Goal: Information Seeking & Learning: Compare options

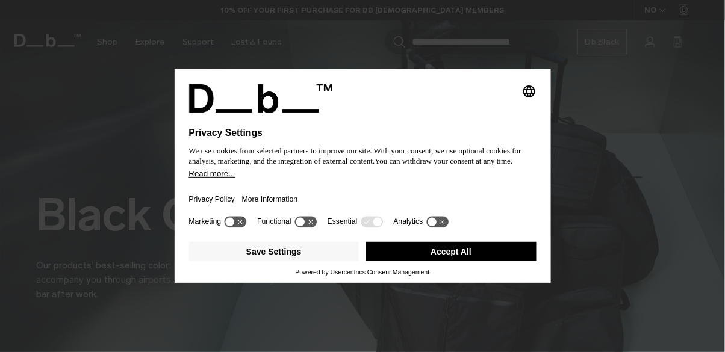
click at [477, 258] on button "Accept All" at bounding box center [451, 251] width 170 height 19
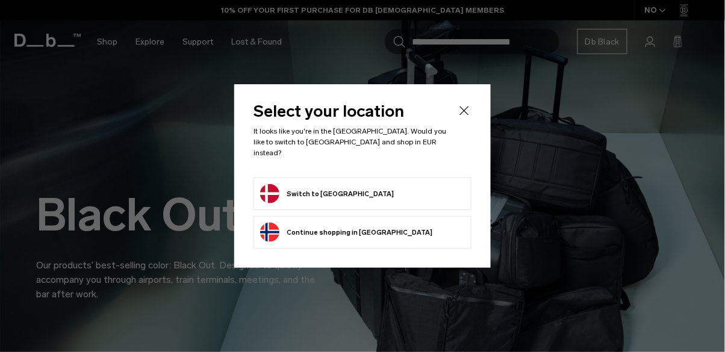
click at [335, 190] on button "Switch to Denmark" at bounding box center [327, 193] width 134 height 19
click at [388, 191] on form "Switch to Denmark" at bounding box center [362, 193] width 205 height 19
click at [316, 188] on button "Switch to Denmark" at bounding box center [327, 193] width 134 height 19
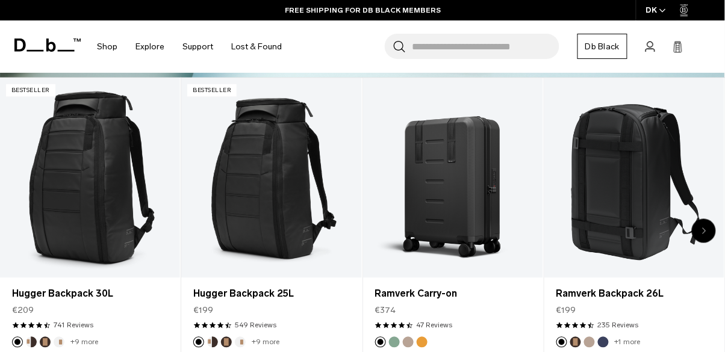
scroll to position [357, 0]
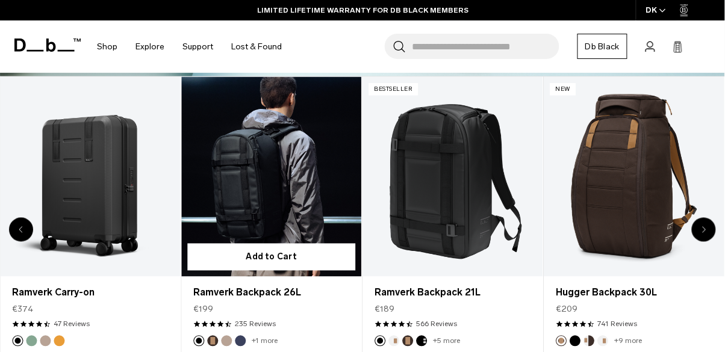
click at [246, 232] on link "Ramverk Backpack 26L" at bounding box center [271, 177] width 180 height 200
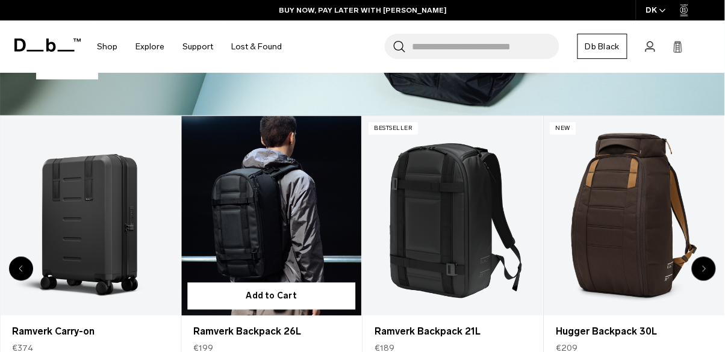
scroll to position [307, 0]
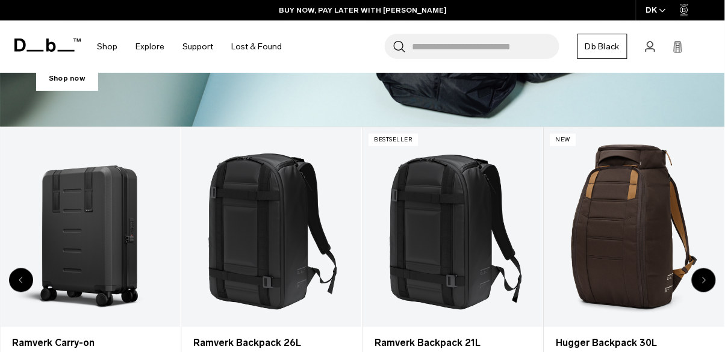
click at [516, 51] on input "Search for Bags, Luggage..." at bounding box center [485, 46] width 147 height 25
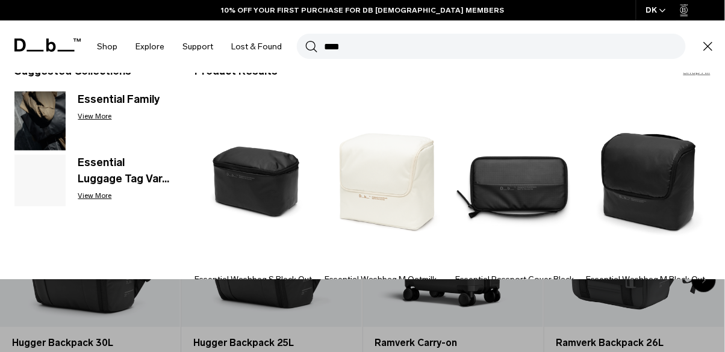
scroll to position [42, 0]
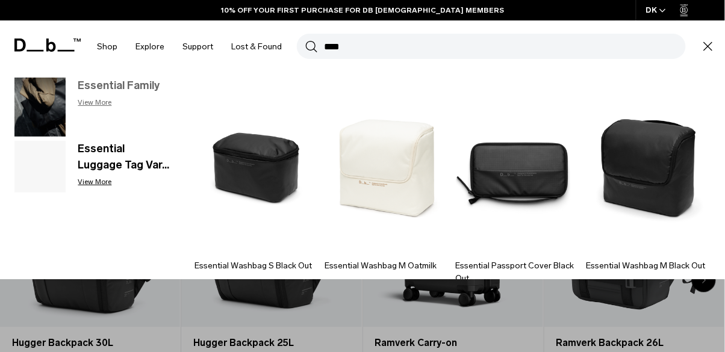
type input "****"
click at [40, 110] on img at bounding box center [39, 107] width 51 height 59
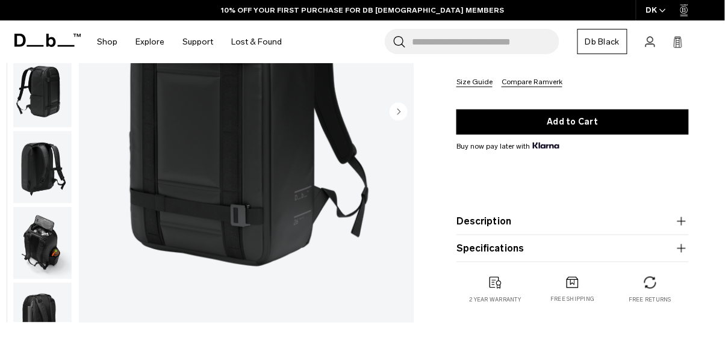
scroll to position [248, 0]
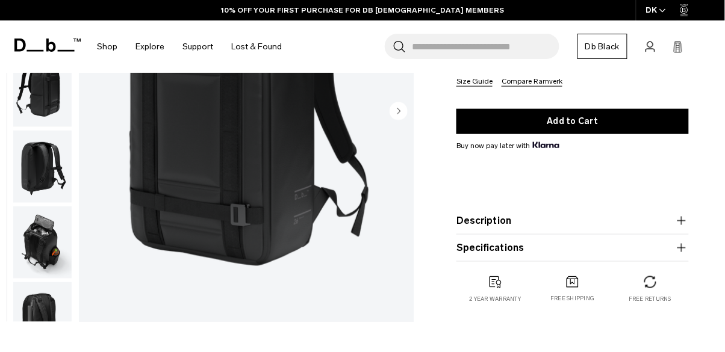
click at [406, 111] on circle "Next slide" at bounding box center [398, 111] width 18 height 18
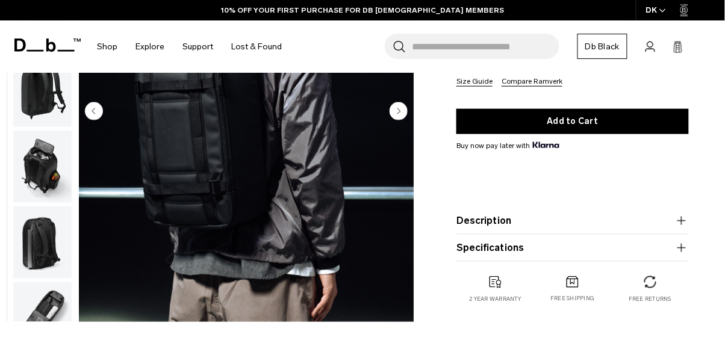
click at [401, 116] on circle "Next slide" at bounding box center [398, 111] width 18 height 18
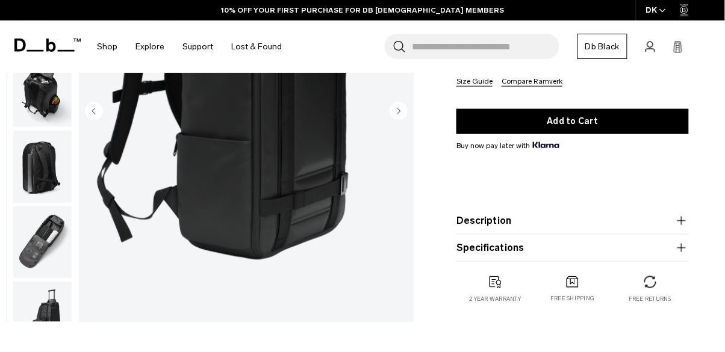
click at [397, 115] on circle "Next slide" at bounding box center [398, 111] width 18 height 18
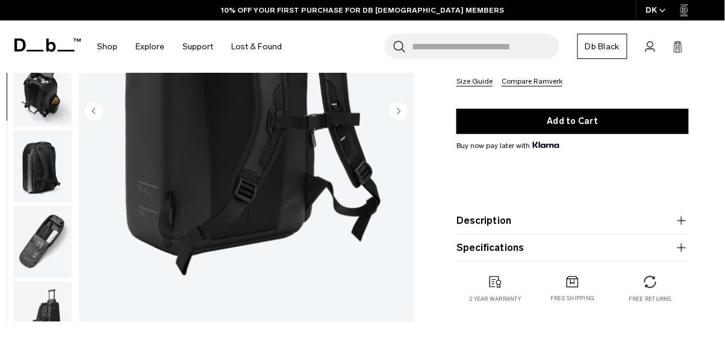
scroll to position [184, 0]
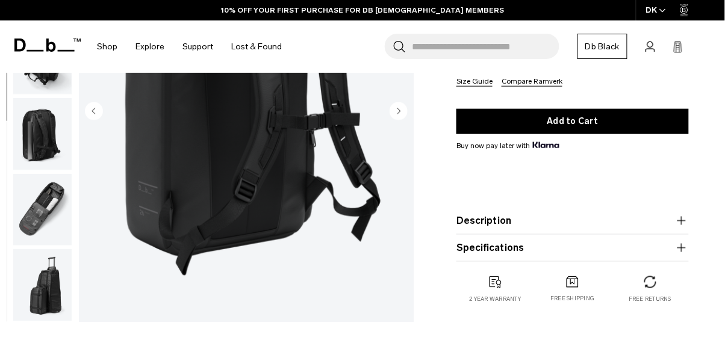
click at [397, 116] on circle "Next slide" at bounding box center [398, 111] width 18 height 18
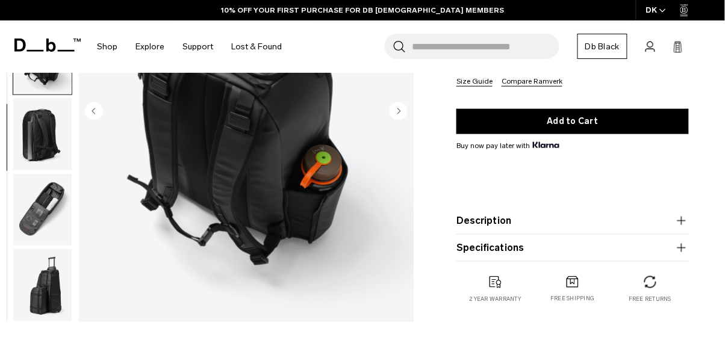
click at [401, 115] on circle "Next slide" at bounding box center [398, 111] width 18 height 18
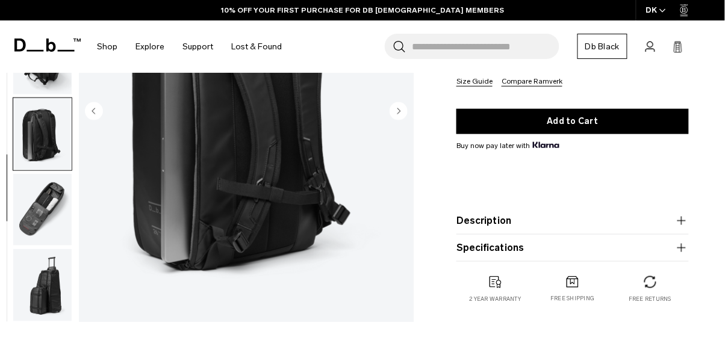
click at [403, 118] on circle "Next slide" at bounding box center [398, 111] width 18 height 18
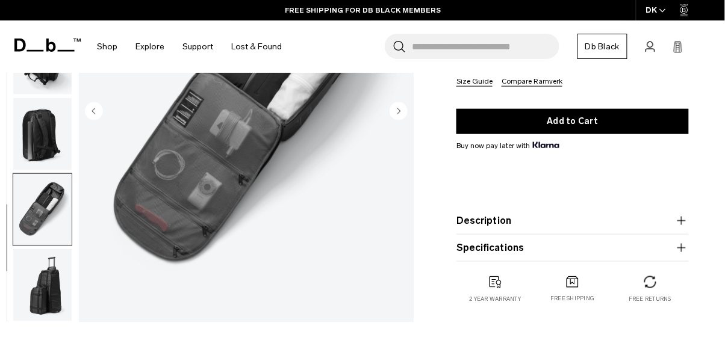
click at [403, 119] on circle "Next slide" at bounding box center [398, 111] width 18 height 18
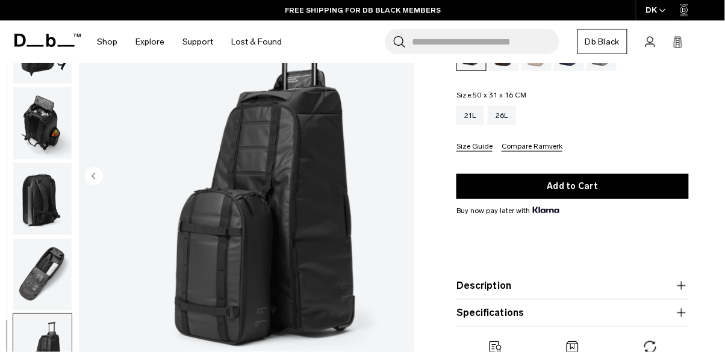
scroll to position [180, 0]
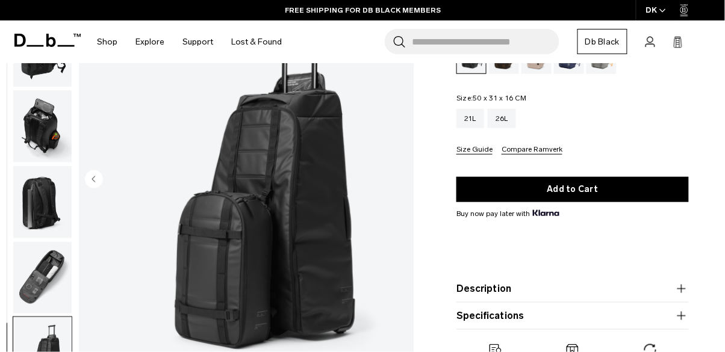
click at [706, 148] on div "Ramverk Backpack 26L €199 4.5 star rating 235 Reviews Ramverk Slimmer & sleaker…" at bounding box center [572, 148] width 304 height 495
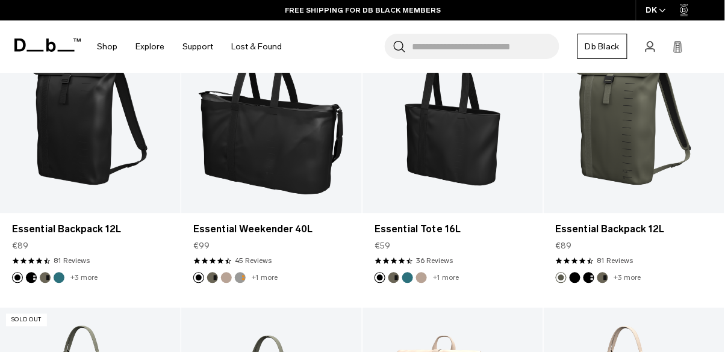
scroll to position [414, 0]
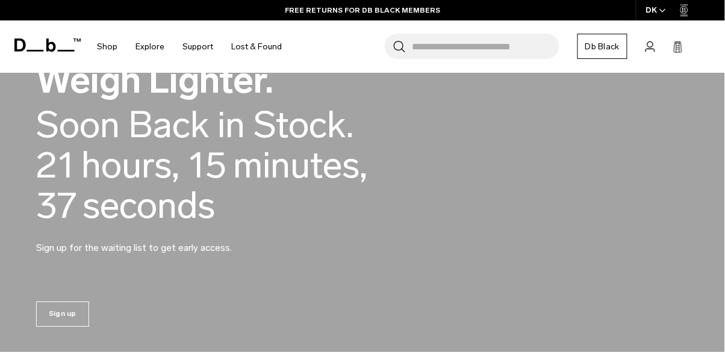
scroll to position [789, 0]
click at [76, 139] on div "Soon Back in Stock." at bounding box center [194, 125] width 317 height 40
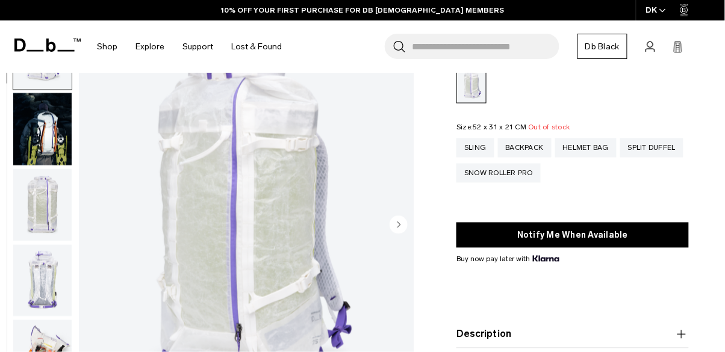
scroll to position [385, 0]
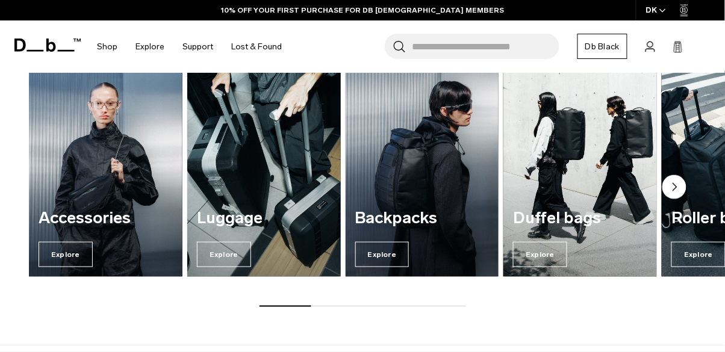
scroll to position [1164, 0]
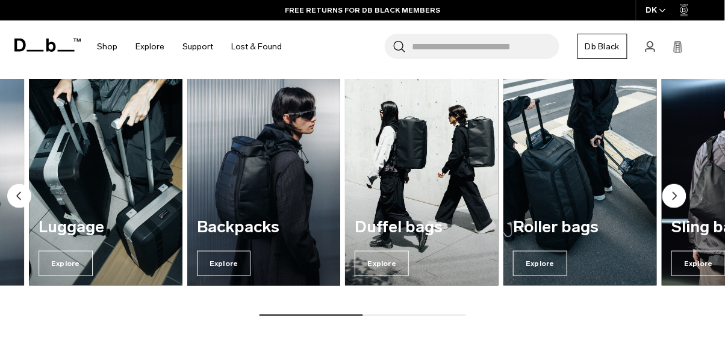
click at [246, 194] on img "3 / 7" at bounding box center [264, 182] width 158 height 213
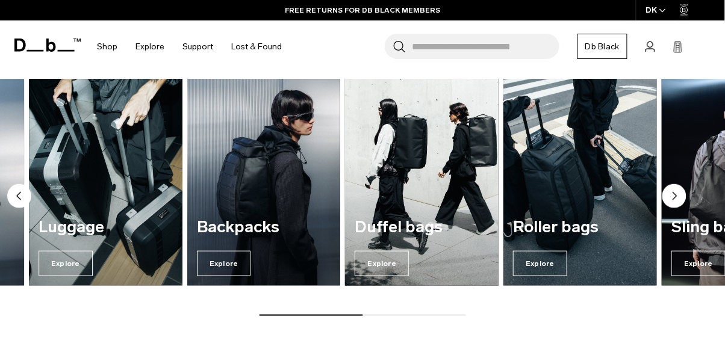
click at [419, 224] on h3 "Duffel bags" at bounding box center [422, 227] width 134 height 18
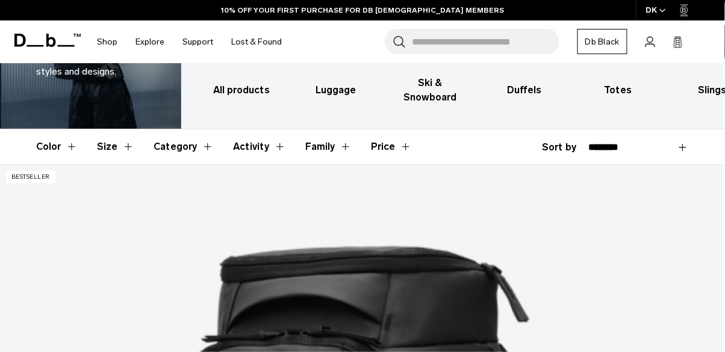
scroll to position [119, 0]
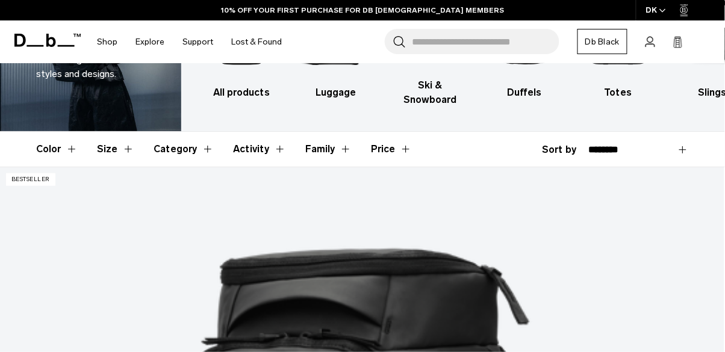
click at [578, 152] on div "**********" at bounding box center [615, 150] width 147 height 14
click at [562, 150] on div "**********" at bounding box center [615, 150] width 147 height 14
click at [629, 153] on select "**********" at bounding box center [638, 149] width 100 height 11
select select "**********"
click at [588, 144] on select "**********" at bounding box center [638, 149] width 100 height 11
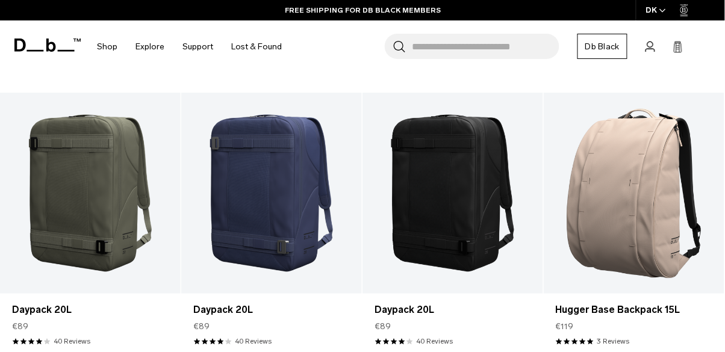
scroll to position [1999, 0]
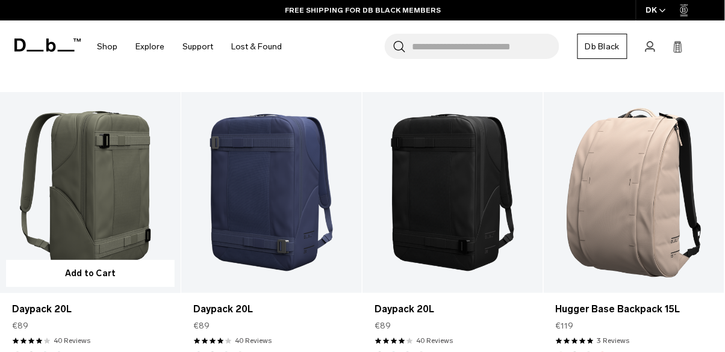
click at [72, 191] on link "Daypack 20L" at bounding box center [90, 192] width 181 height 200
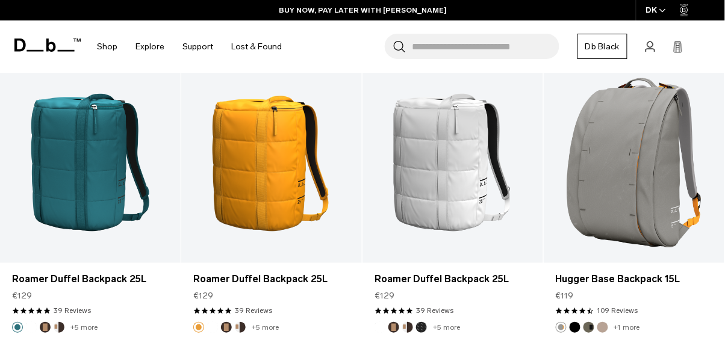
scroll to position [2640, 0]
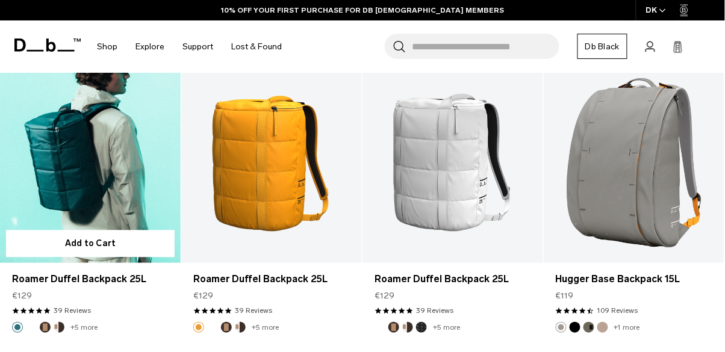
click at [54, 149] on link "Roamer Duffel Backpack 25L" at bounding box center [90, 162] width 181 height 200
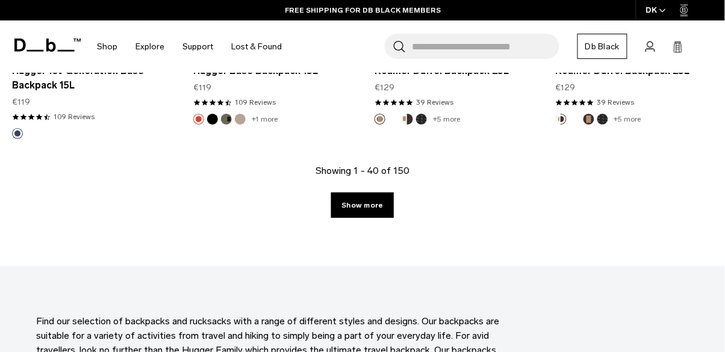
scroll to position [3150, 0]
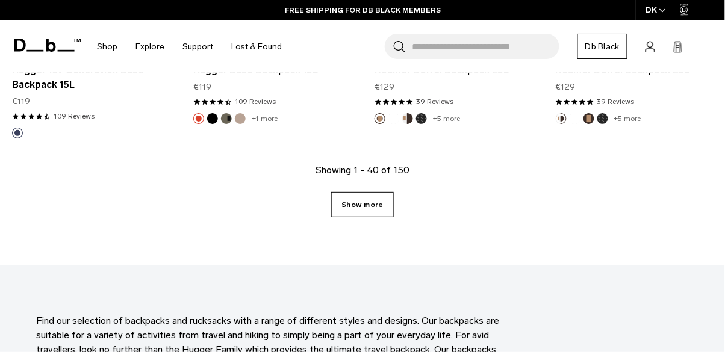
click at [369, 213] on link "Show more" at bounding box center [362, 204] width 62 height 25
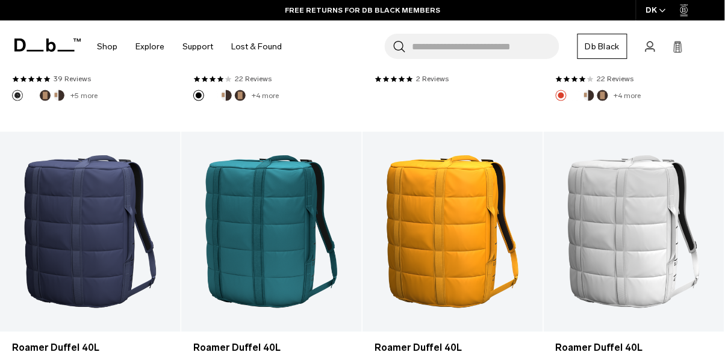
scroll to position [3484, 0]
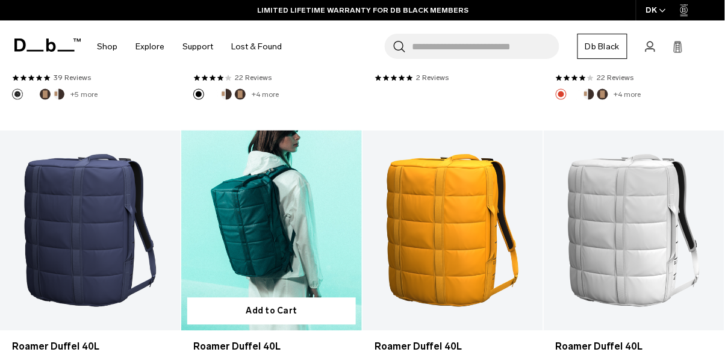
click at [273, 252] on link "Roamer Duffel 40L" at bounding box center [271, 231] width 181 height 200
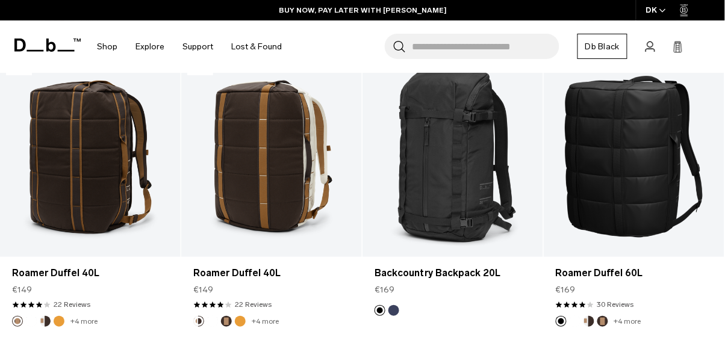
scroll to position [3859, 0]
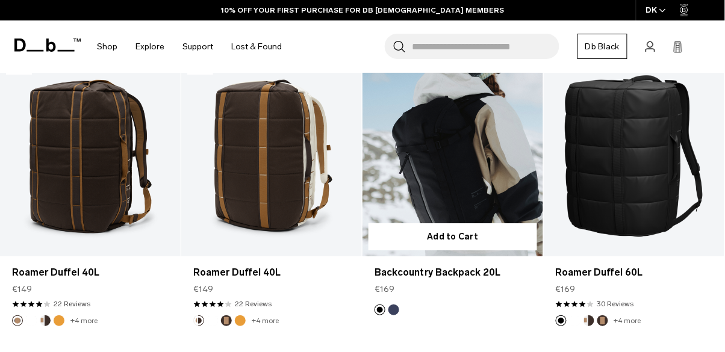
click at [477, 187] on link "Backcountry Backpack 20L" at bounding box center [452, 156] width 181 height 200
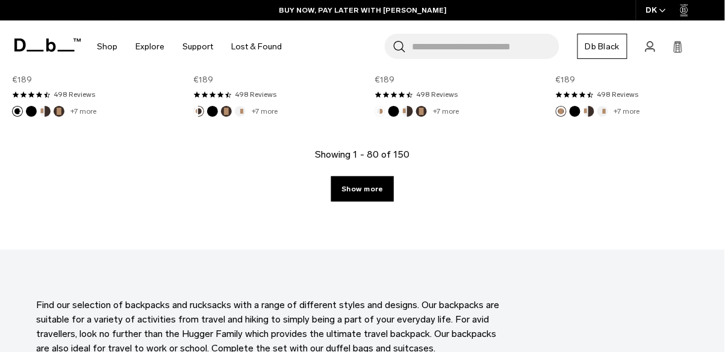
scroll to position [6189, 0]
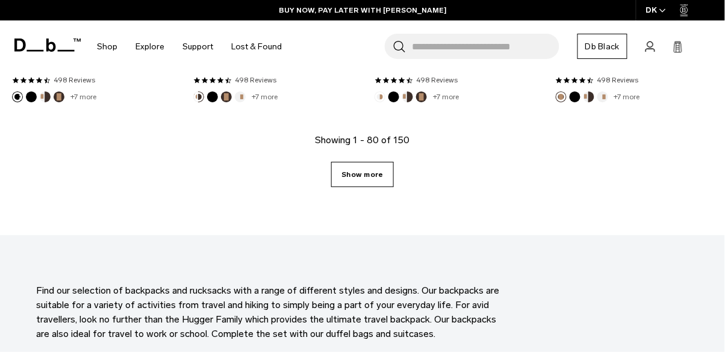
click at [369, 178] on link "Show more" at bounding box center [362, 174] width 62 height 25
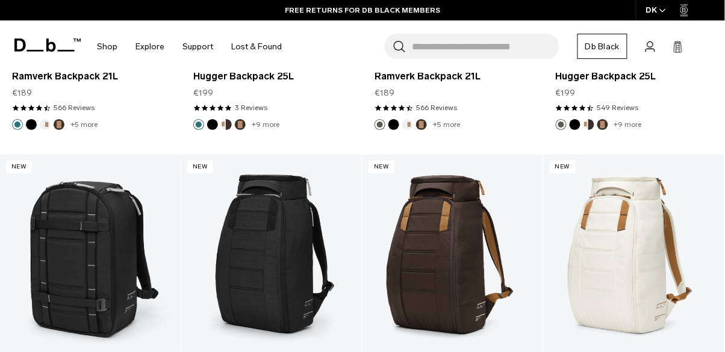
scroll to position [7243, 0]
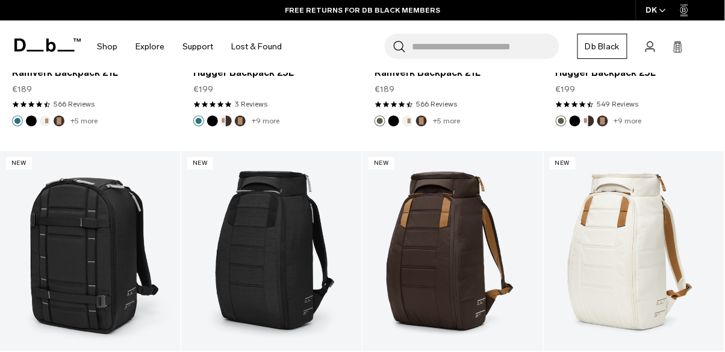
scroll to position [6189, 0]
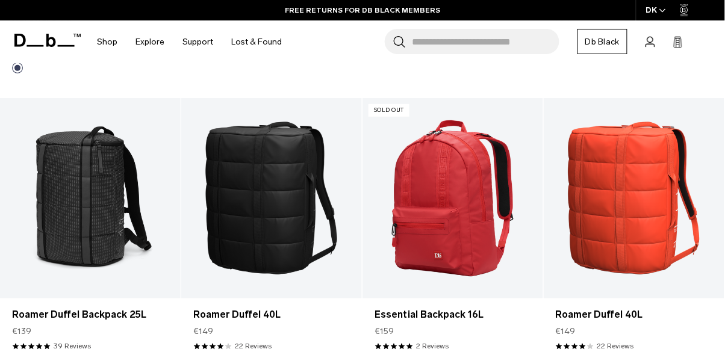
scroll to position [119, 0]
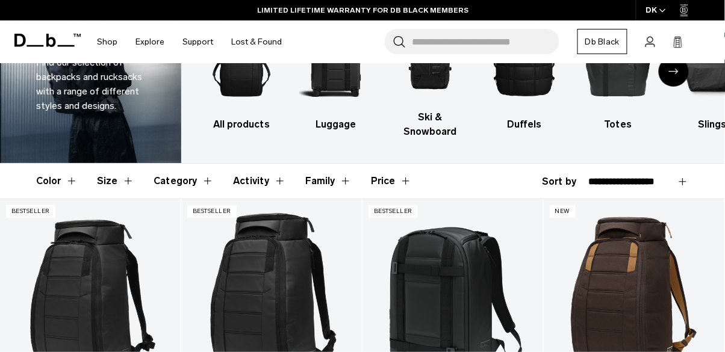
scroll to position [84, 0]
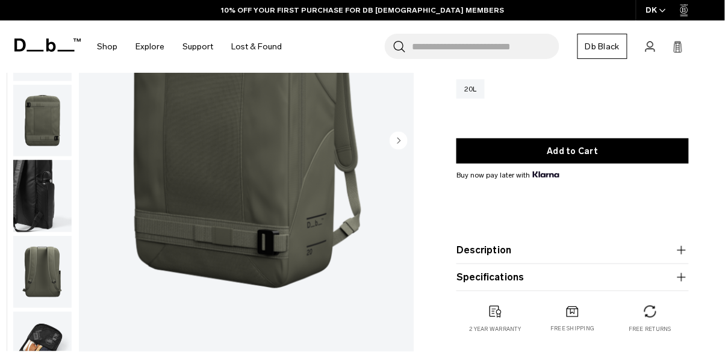
click at [398, 143] on icon "Next slide" at bounding box center [399, 140] width 3 height 5
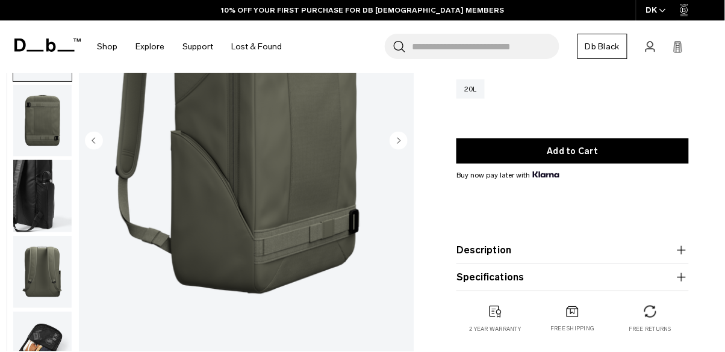
scroll to position [76, 0]
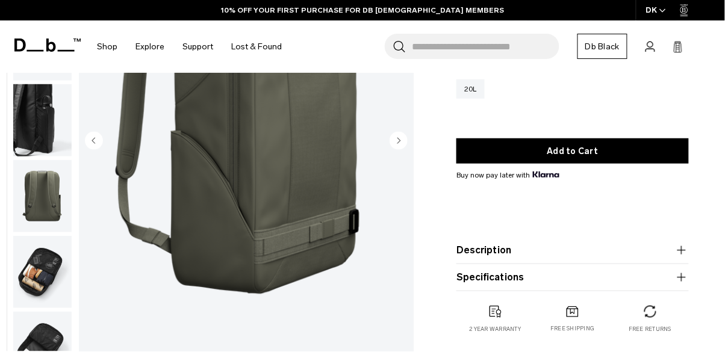
click at [397, 142] on circle "Next slide" at bounding box center [398, 141] width 18 height 18
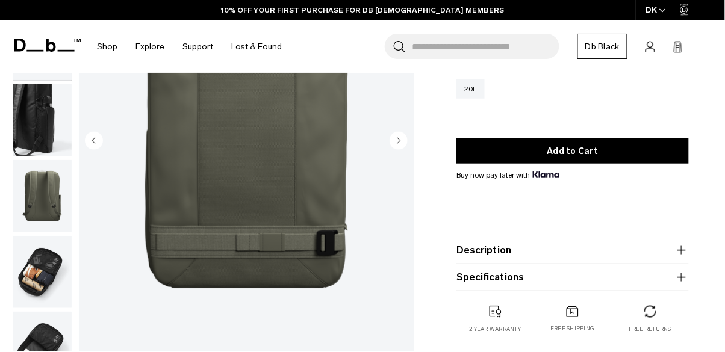
scroll to position [108, 0]
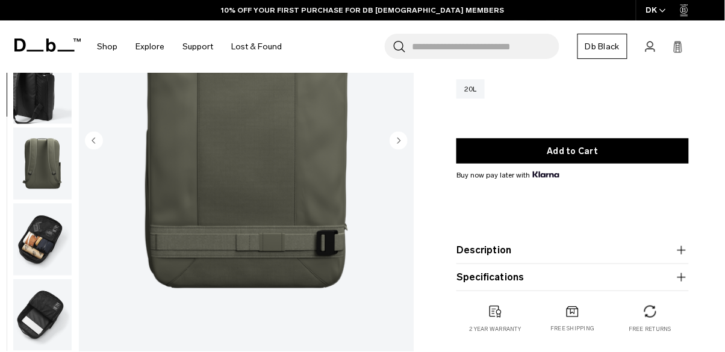
click at [397, 140] on circle "Next slide" at bounding box center [398, 141] width 18 height 18
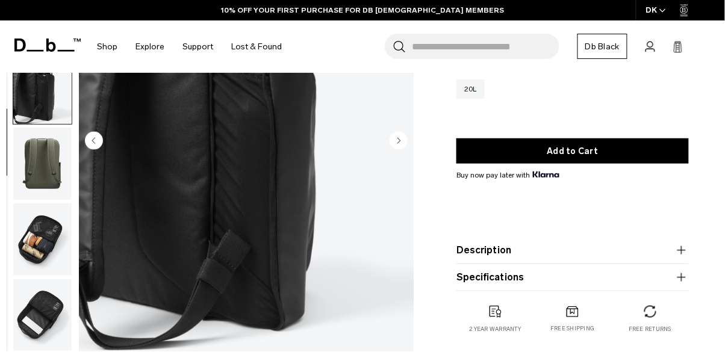
click at [395, 139] on circle "Next slide" at bounding box center [398, 141] width 18 height 18
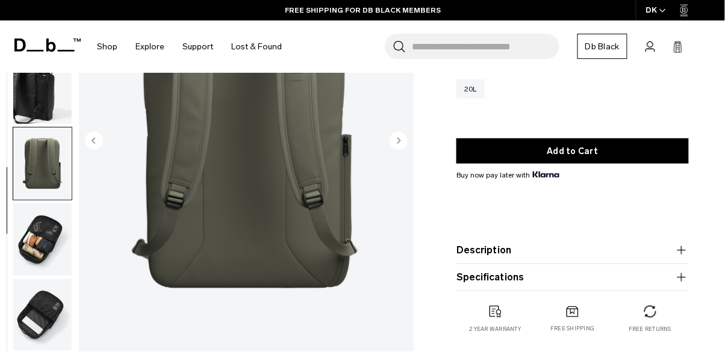
click at [399, 140] on icon "Next slide" at bounding box center [399, 140] width 3 height 5
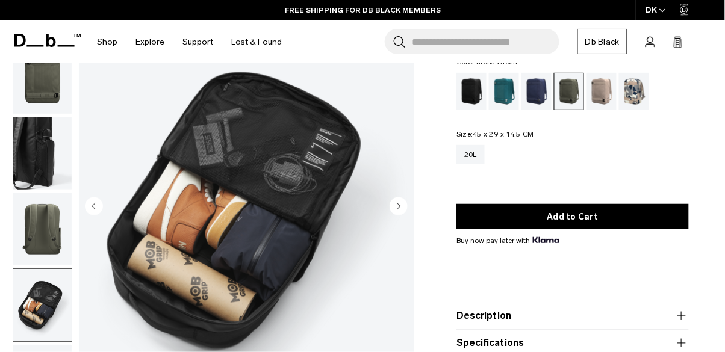
scroll to position [82, 0]
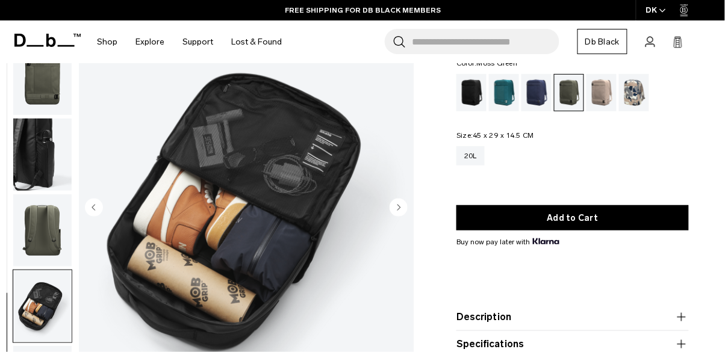
click at [391, 204] on circle "Next slide" at bounding box center [398, 208] width 18 height 18
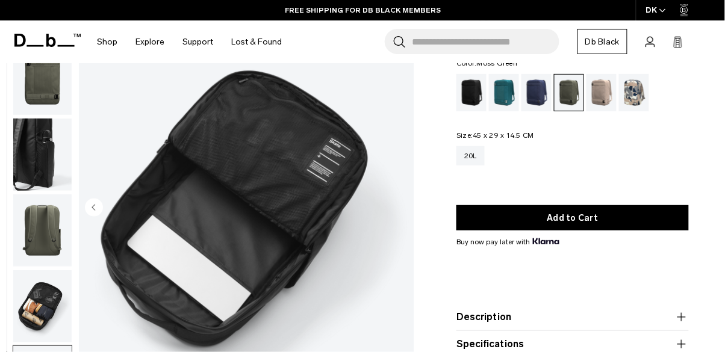
click at [395, 196] on img "7 / 7" at bounding box center [246, 208] width 335 height 419
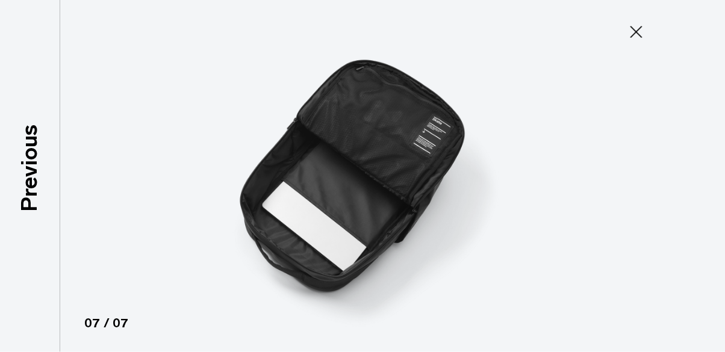
click at [638, 32] on icon at bounding box center [635, 31] width 19 height 19
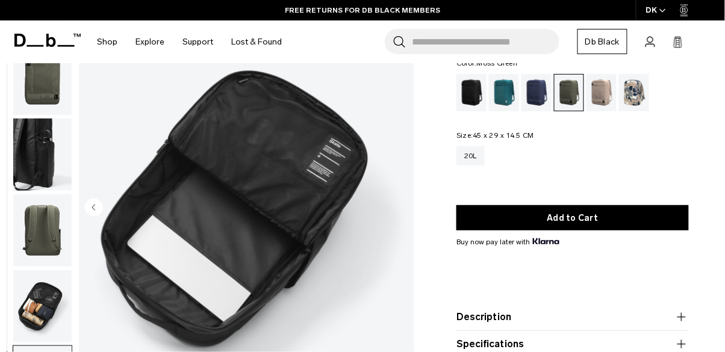
click at [392, 249] on img "7 / 7" at bounding box center [246, 208] width 335 height 419
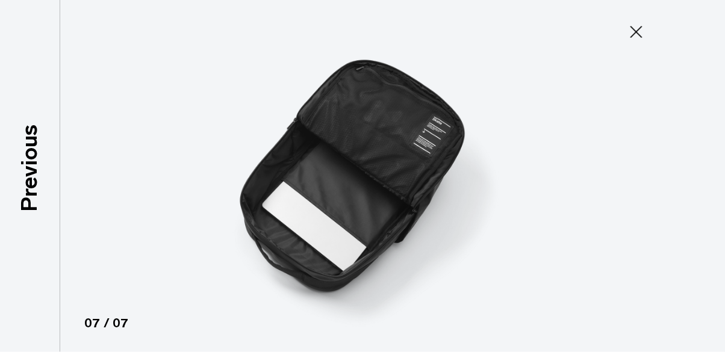
click at [623, 28] on button "Close" at bounding box center [636, 31] width 40 height 25
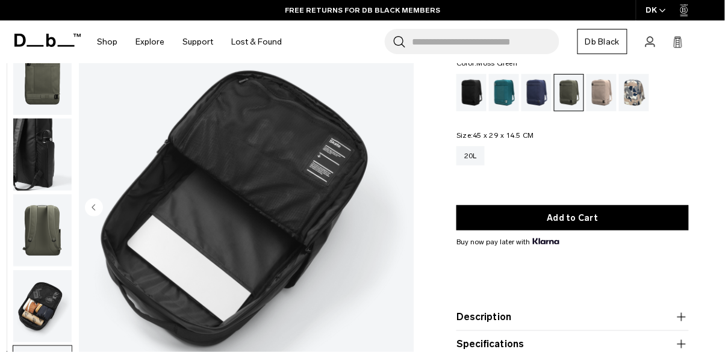
click at [374, 224] on img "7 / 7" at bounding box center [246, 208] width 335 height 419
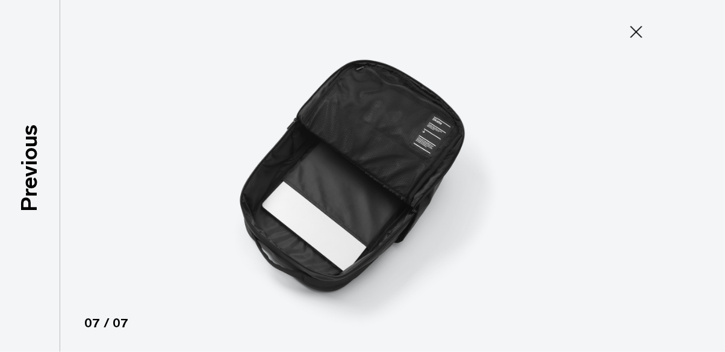
click at [688, 196] on div at bounding box center [362, 176] width 725 height 352
click at [705, 215] on div at bounding box center [362, 176] width 725 height 352
click at [711, 206] on div at bounding box center [362, 176] width 725 height 352
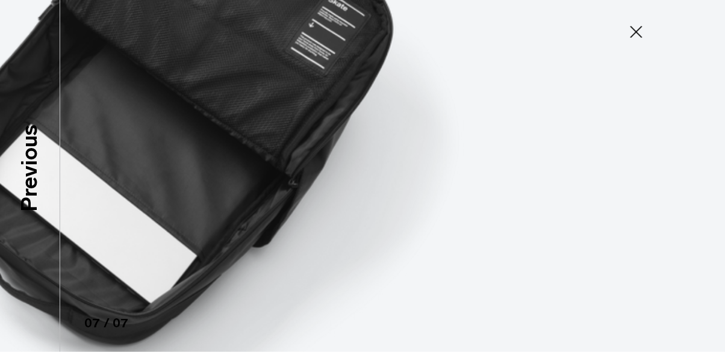
click at [664, 194] on img at bounding box center [188, 114] width 1083 height 704
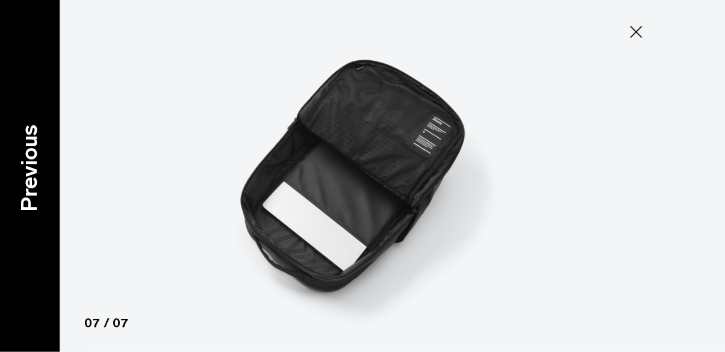
click at [43, 190] on p "Previous" at bounding box center [29, 168] width 32 height 87
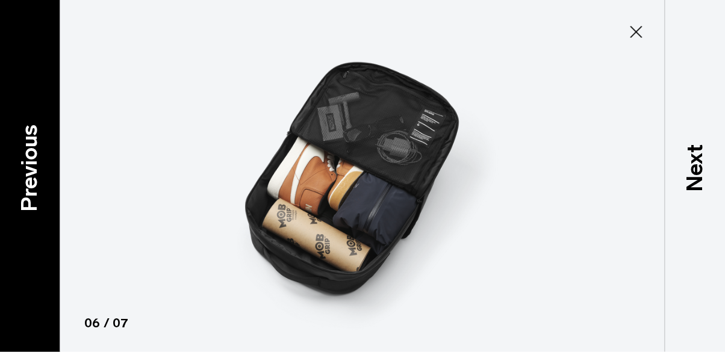
click at [34, 174] on p "Previous" at bounding box center [29, 168] width 32 height 87
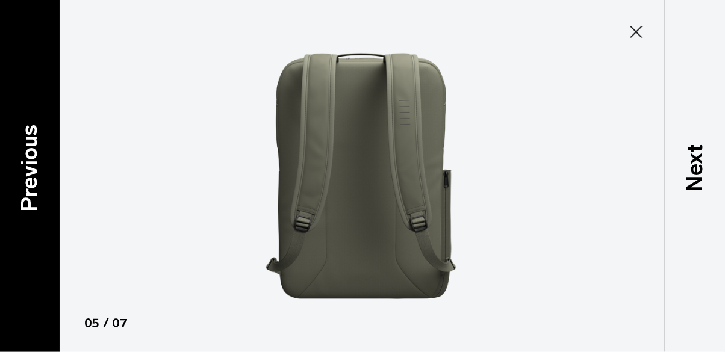
click at [38, 178] on p "Previous" at bounding box center [29, 168] width 32 height 87
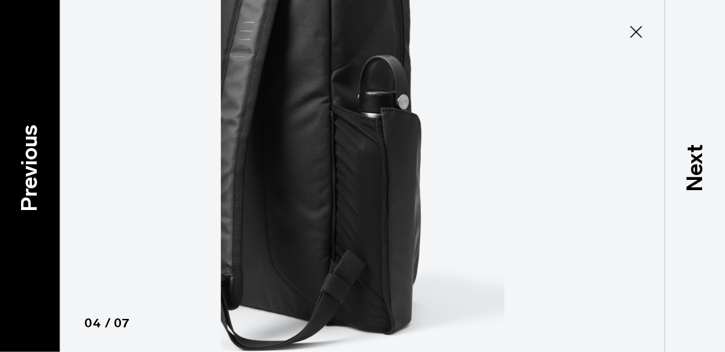
click at [39, 176] on p "Previous" at bounding box center [29, 168] width 32 height 87
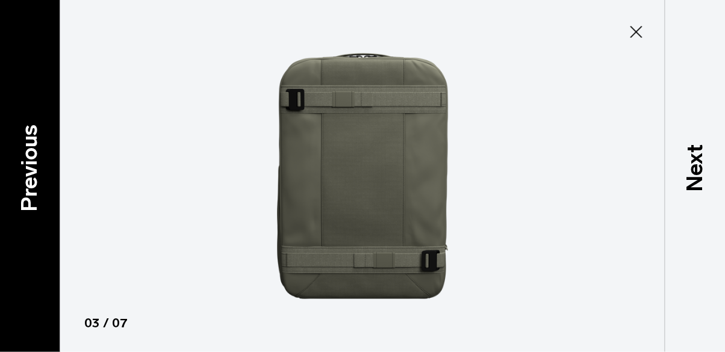
click at [25, 171] on p "Previous" at bounding box center [29, 168] width 32 height 87
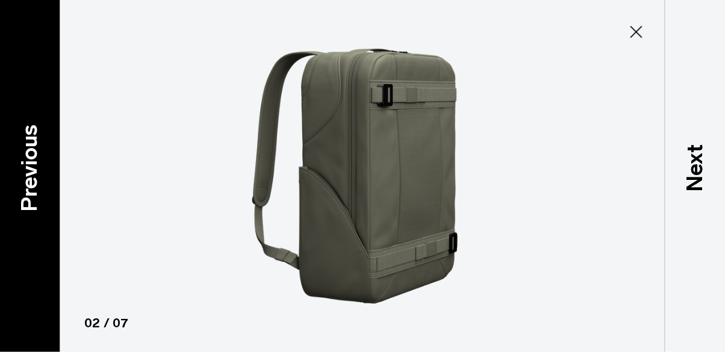
click at [29, 178] on p "Previous" at bounding box center [29, 168] width 32 height 87
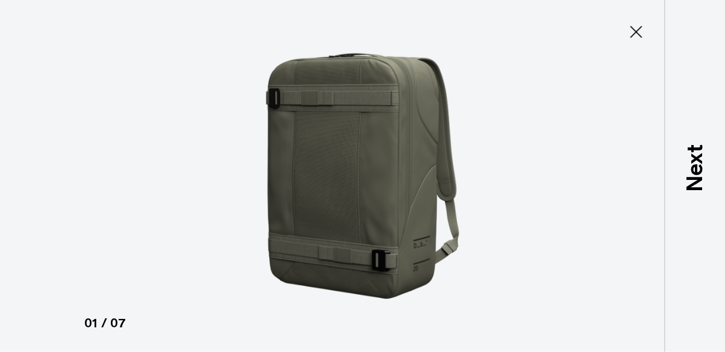
click at [645, 26] on icon at bounding box center [635, 31] width 19 height 19
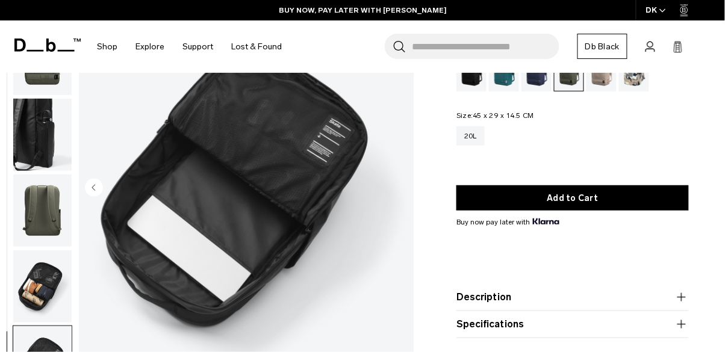
scroll to position [102, 0]
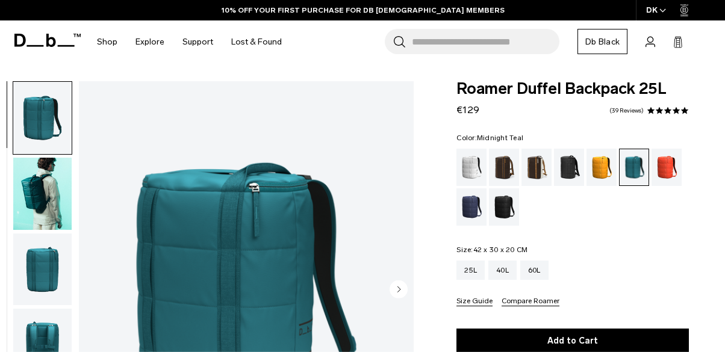
click at [400, 264] on img "1 / 10" at bounding box center [246, 290] width 335 height 419
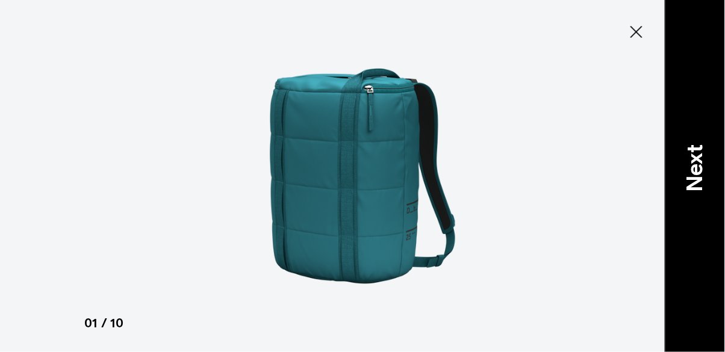
click at [699, 192] on p "Next" at bounding box center [694, 169] width 32 height 48
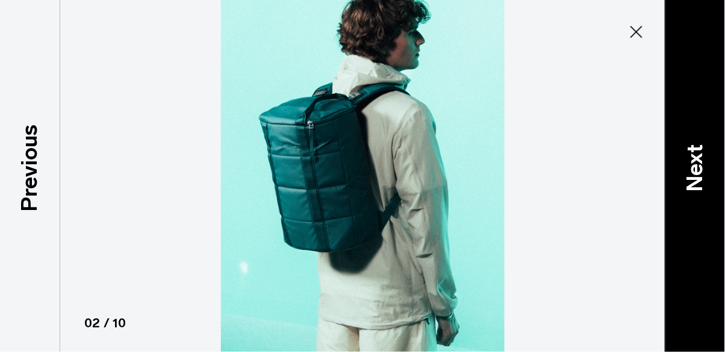
click at [696, 193] on p "Next" at bounding box center [694, 169] width 32 height 48
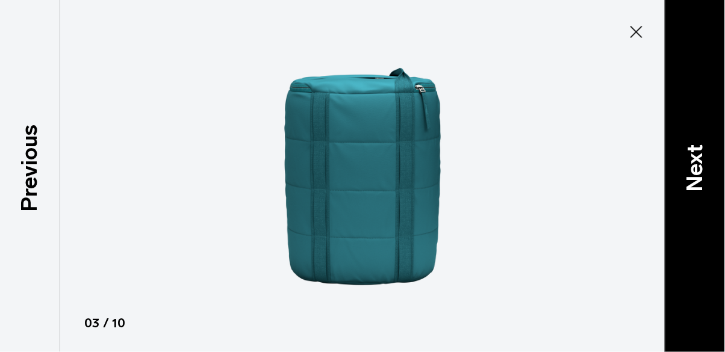
click at [695, 193] on p "Next" at bounding box center [694, 169] width 32 height 48
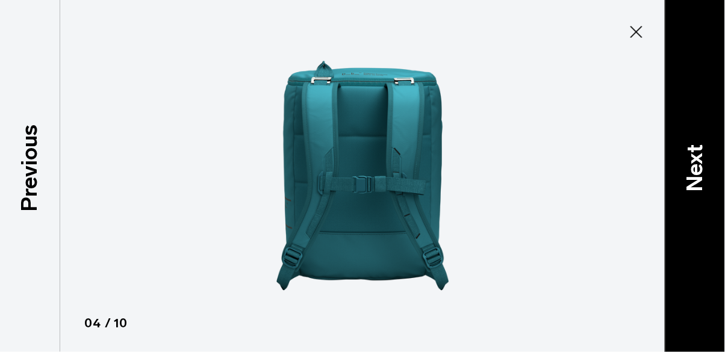
click at [693, 193] on p "Next" at bounding box center [694, 169] width 32 height 48
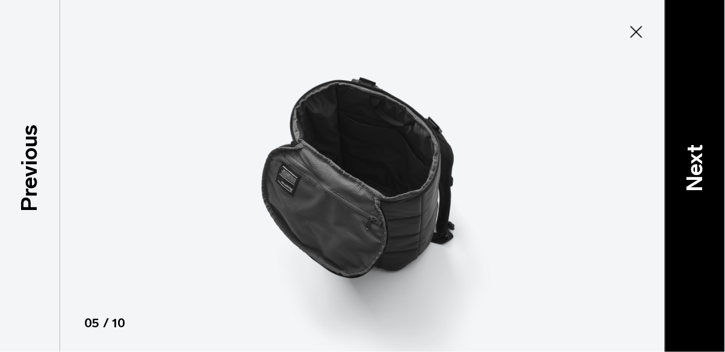
click at [693, 193] on p "Next" at bounding box center [694, 169] width 32 height 48
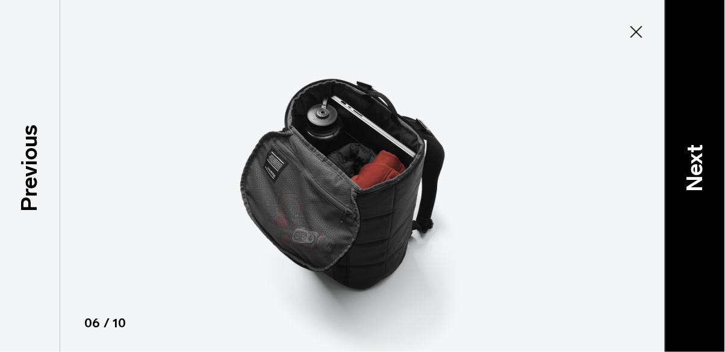
click at [696, 193] on p "Next" at bounding box center [694, 169] width 32 height 48
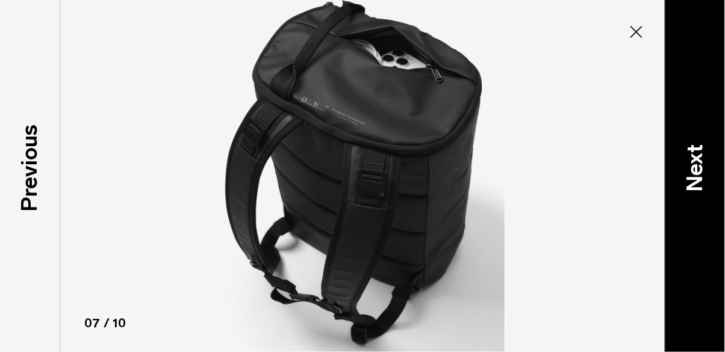
click at [696, 193] on p "Next" at bounding box center [694, 169] width 32 height 48
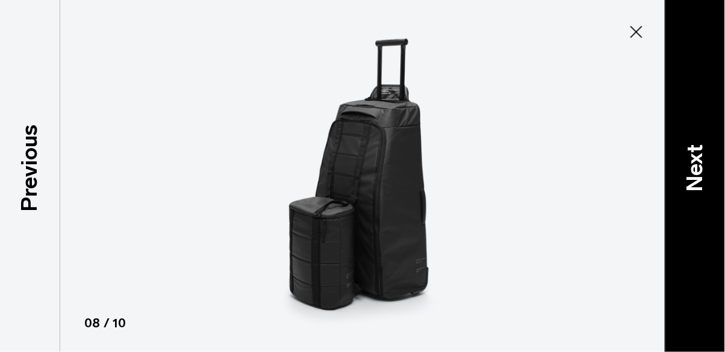
click at [695, 193] on p "Next" at bounding box center [694, 169] width 32 height 48
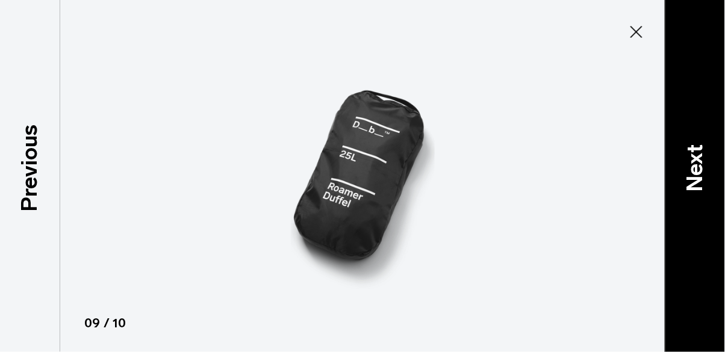
click at [695, 193] on p "Next" at bounding box center [694, 169] width 32 height 48
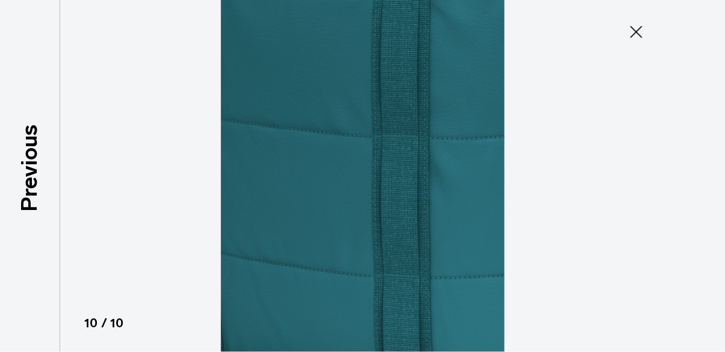
click at [700, 197] on div at bounding box center [362, 176] width 725 height 352
click at [638, 29] on icon at bounding box center [636, 32] width 12 height 12
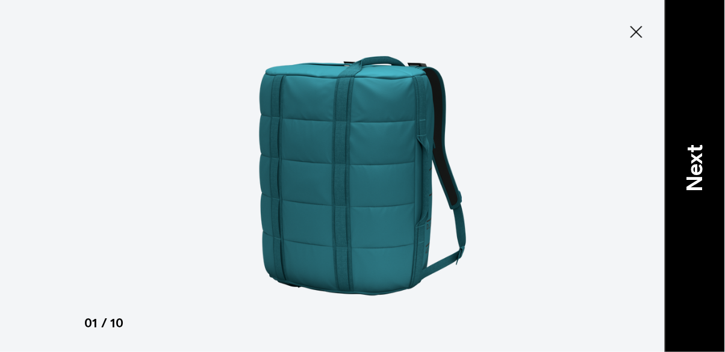
click at [701, 183] on p "Next" at bounding box center [694, 169] width 32 height 48
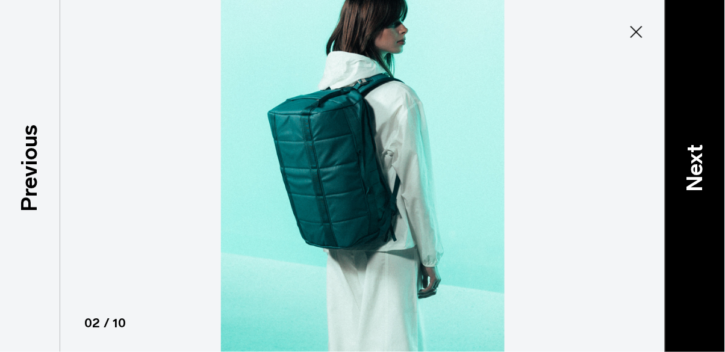
click at [701, 187] on p "Next" at bounding box center [694, 169] width 32 height 48
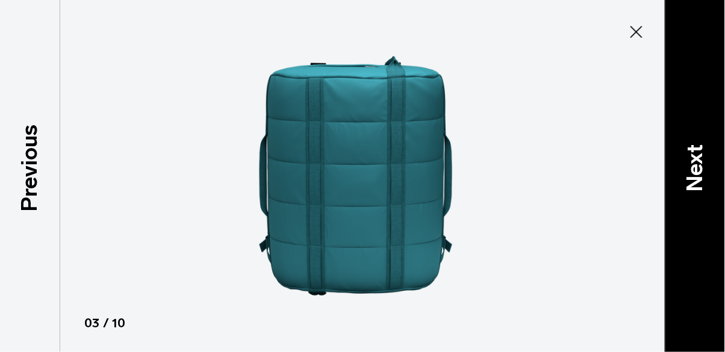
click at [699, 188] on p "Next" at bounding box center [694, 169] width 32 height 48
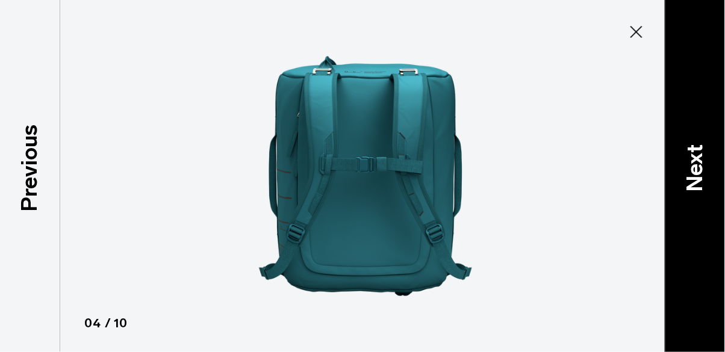
click at [702, 185] on p "Next" at bounding box center [694, 169] width 32 height 48
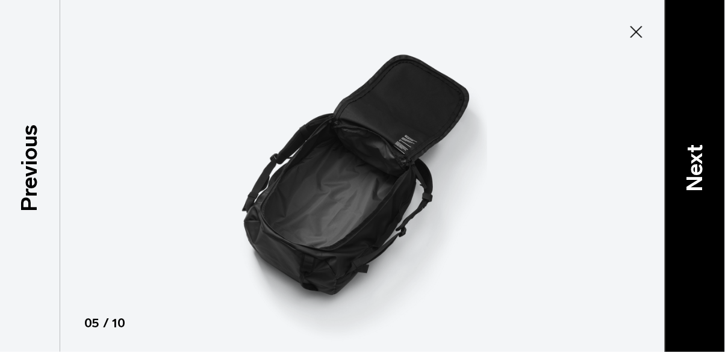
click at [702, 187] on p "Next" at bounding box center [694, 169] width 32 height 48
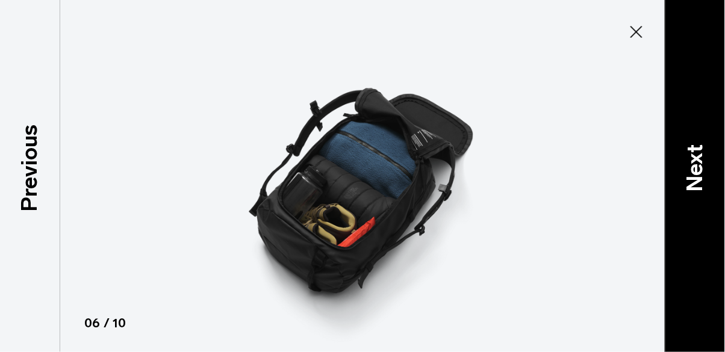
click at [703, 188] on p "Next" at bounding box center [694, 169] width 32 height 48
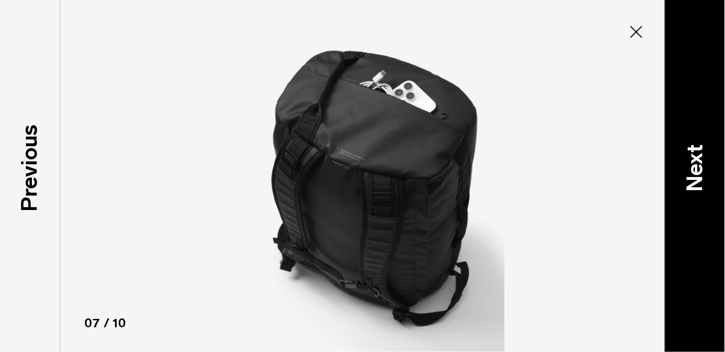
click at [703, 188] on p "Next" at bounding box center [694, 169] width 32 height 48
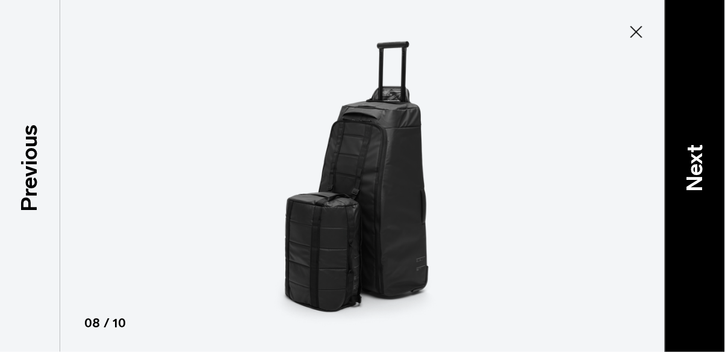
click at [699, 188] on p "Next" at bounding box center [694, 169] width 32 height 48
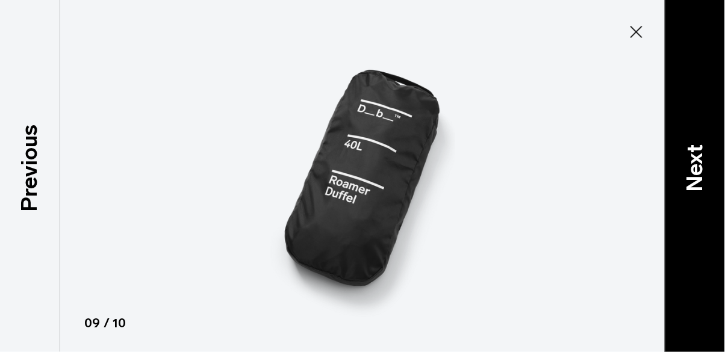
click at [698, 188] on p "Next" at bounding box center [694, 169] width 32 height 48
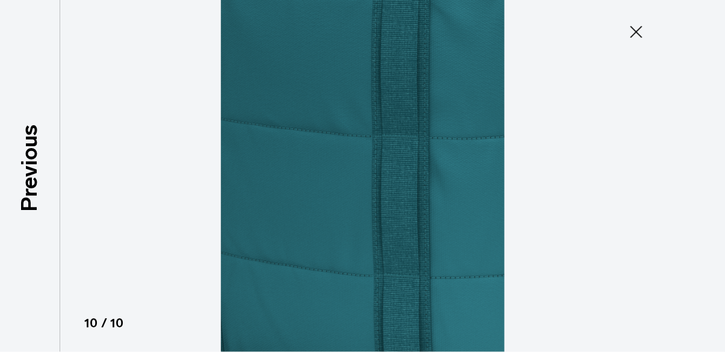
click at [697, 189] on div at bounding box center [362, 176] width 725 height 352
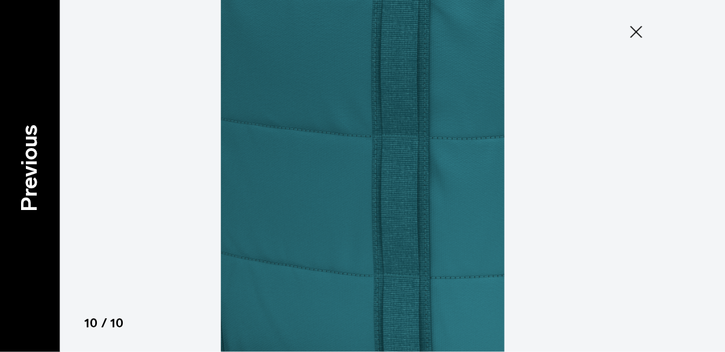
click at [20, 156] on p "Previous" at bounding box center [29, 168] width 32 height 87
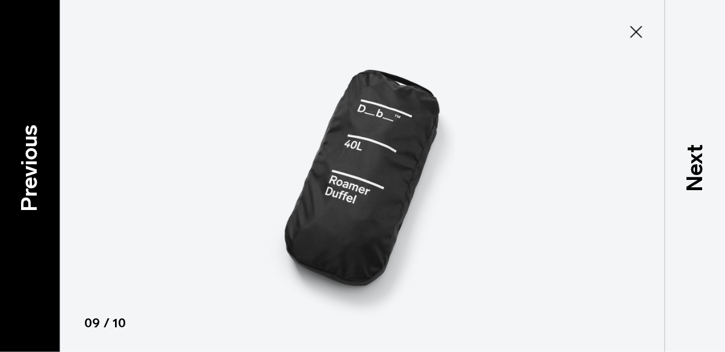
click at [29, 145] on div "Previous" at bounding box center [30, 176] width 60 height 352
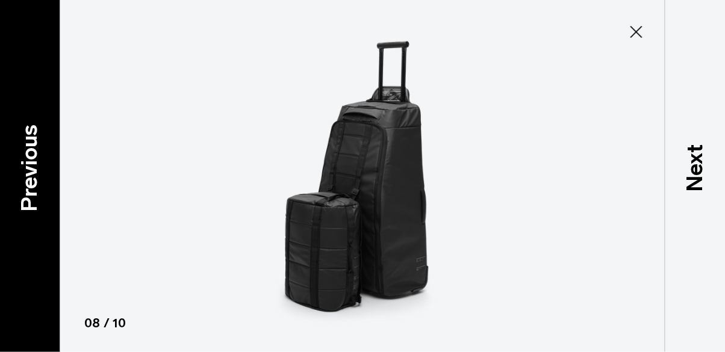
click at [32, 154] on p "Previous" at bounding box center [29, 168] width 32 height 87
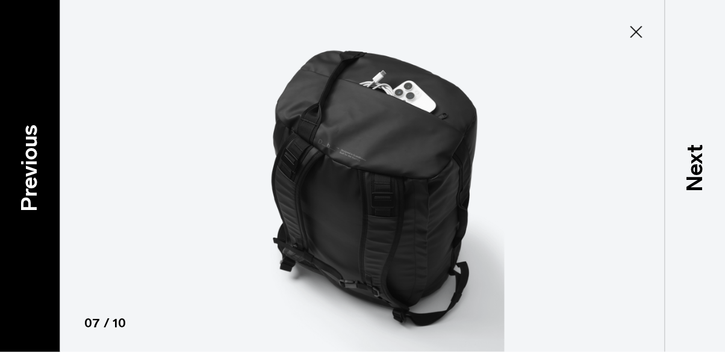
click at [32, 155] on p "Previous" at bounding box center [29, 168] width 32 height 87
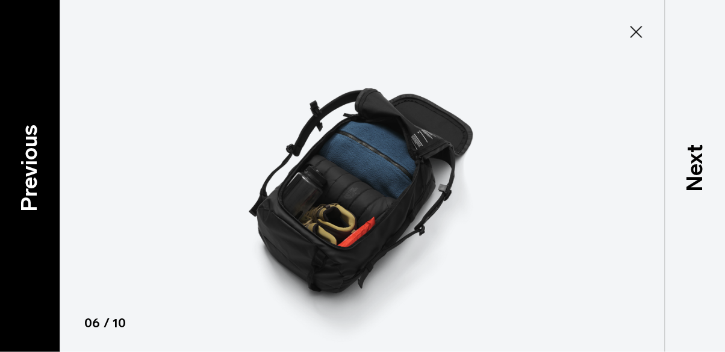
click at [34, 155] on p "Previous" at bounding box center [29, 168] width 32 height 87
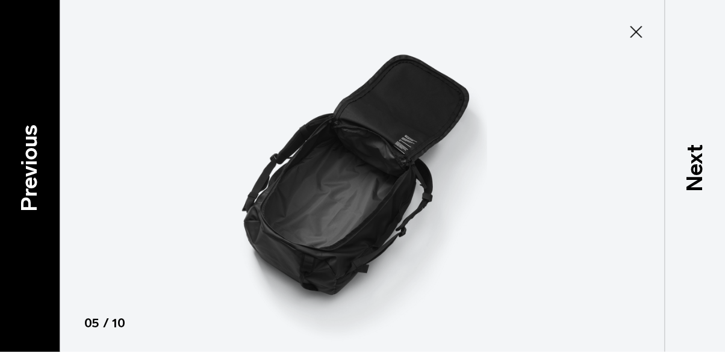
click at [31, 147] on div "Previous" at bounding box center [30, 176] width 60 height 352
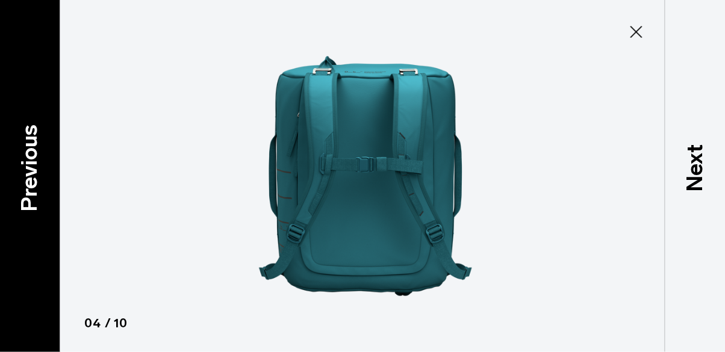
click at [34, 154] on p "Previous" at bounding box center [29, 168] width 32 height 87
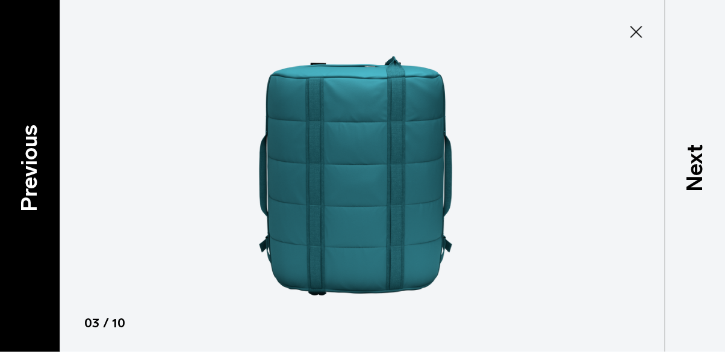
click at [33, 154] on p "Previous" at bounding box center [29, 168] width 32 height 87
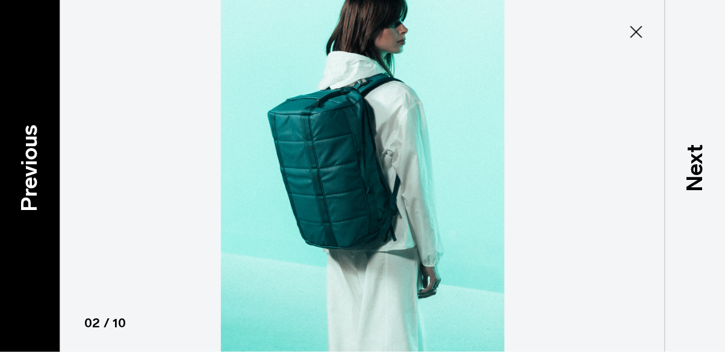
click at [39, 156] on p "Previous" at bounding box center [29, 168] width 32 height 87
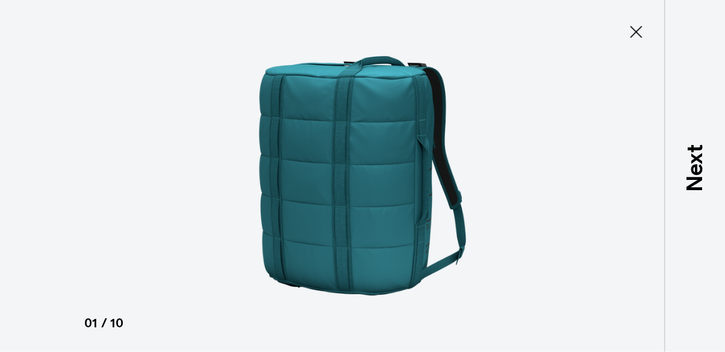
click at [39, 153] on div at bounding box center [362, 176] width 725 height 352
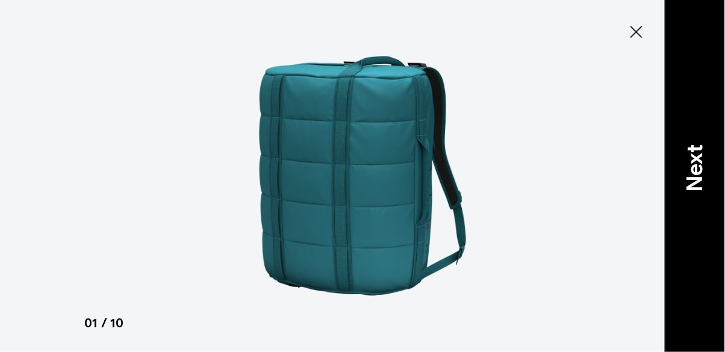
click at [695, 190] on p "Next" at bounding box center [694, 169] width 32 height 48
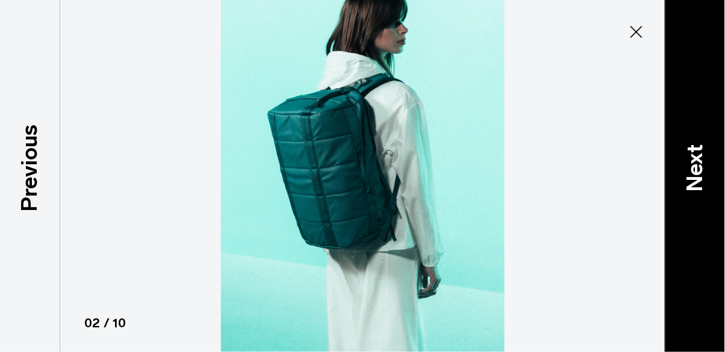
click at [699, 190] on p "Next" at bounding box center [694, 169] width 32 height 48
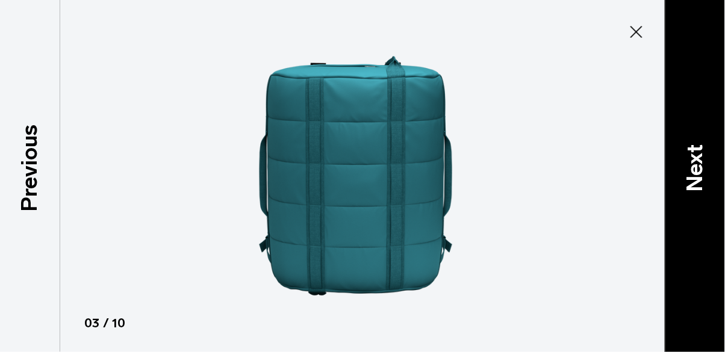
click at [696, 190] on p "Next" at bounding box center [694, 169] width 32 height 48
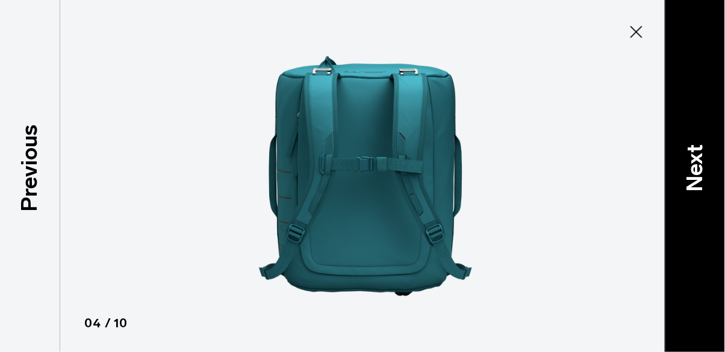
click at [699, 189] on p "Next" at bounding box center [694, 169] width 32 height 48
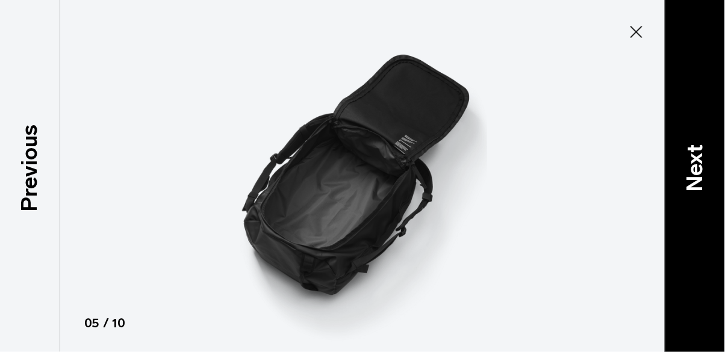
click at [698, 189] on p "Next" at bounding box center [694, 169] width 32 height 48
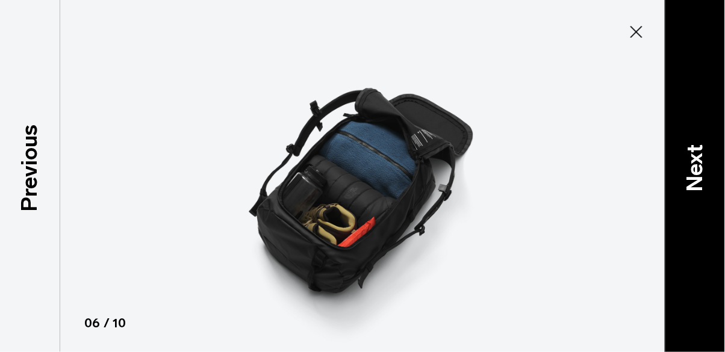
click at [699, 189] on p "Next" at bounding box center [694, 169] width 32 height 48
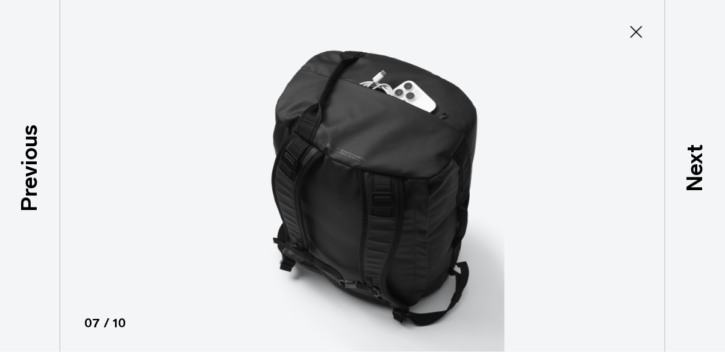
click at [637, 24] on icon at bounding box center [635, 31] width 19 height 19
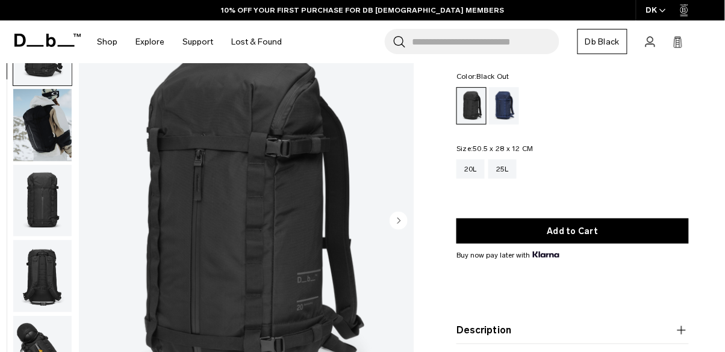
click at [406, 222] on circle "Next slide" at bounding box center [398, 221] width 18 height 18
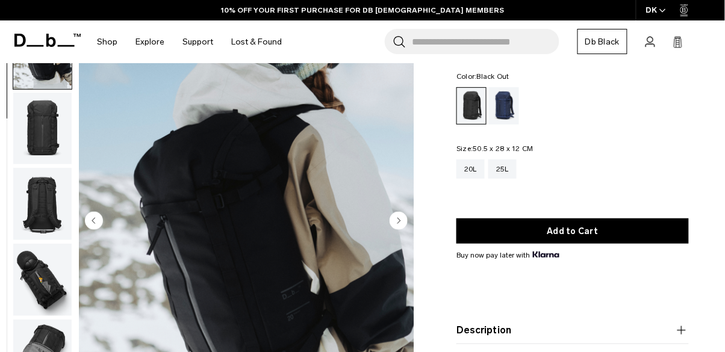
scroll to position [76, 0]
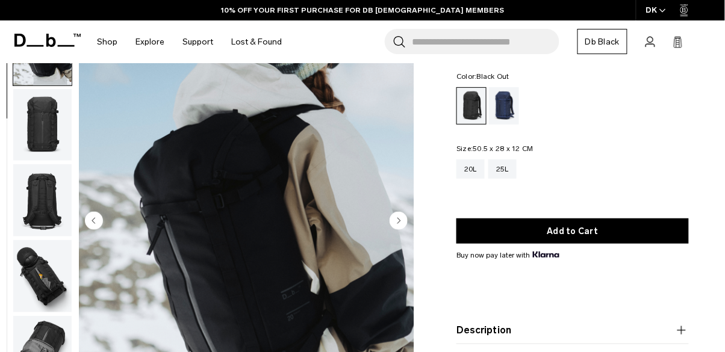
click at [400, 217] on circle "Next slide" at bounding box center [398, 221] width 18 height 18
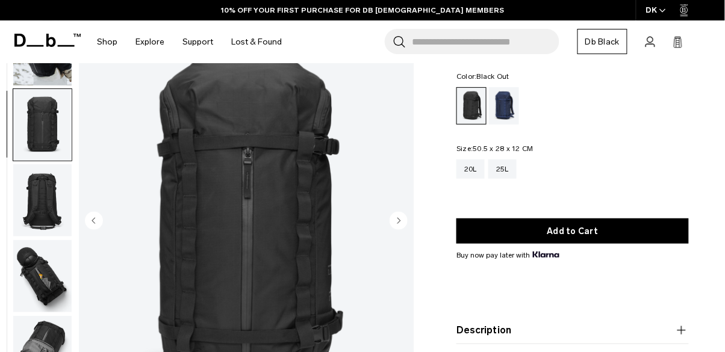
click at [402, 217] on circle "Next slide" at bounding box center [398, 221] width 18 height 18
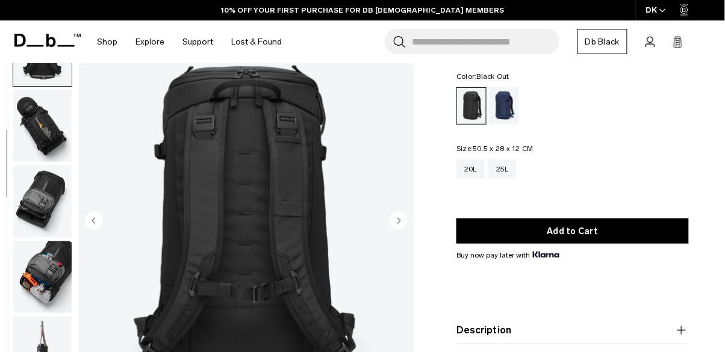
click at [398, 216] on circle "Next slide" at bounding box center [398, 221] width 18 height 18
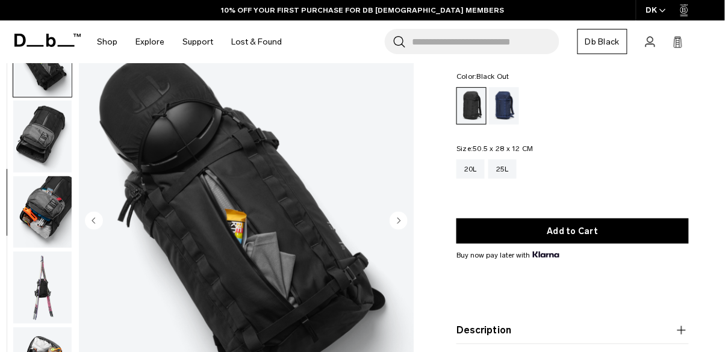
scroll to position [303, 0]
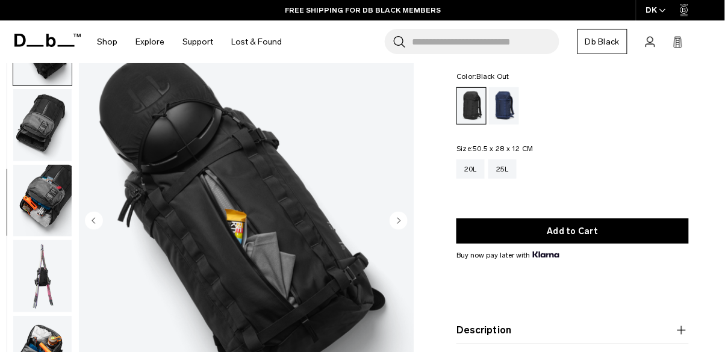
click at [398, 221] on icon "Next slide" at bounding box center [399, 220] width 3 height 5
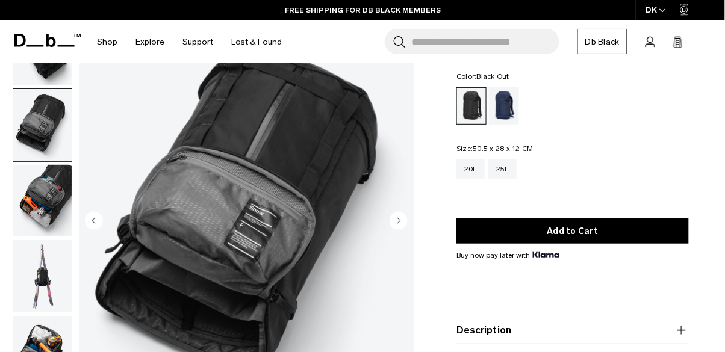
scroll to position [336, 0]
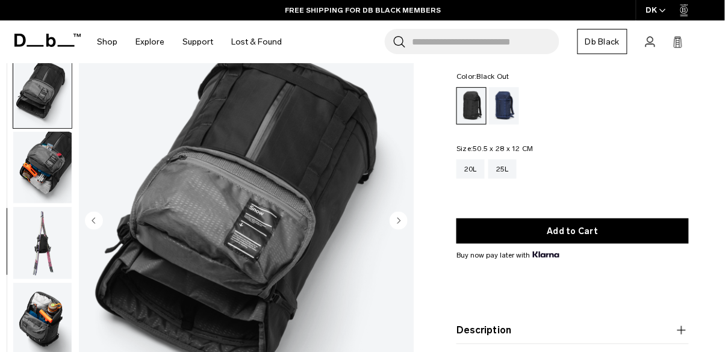
click at [398, 221] on icon "Next slide" at bounding box center [399, 220] width 3 height 5
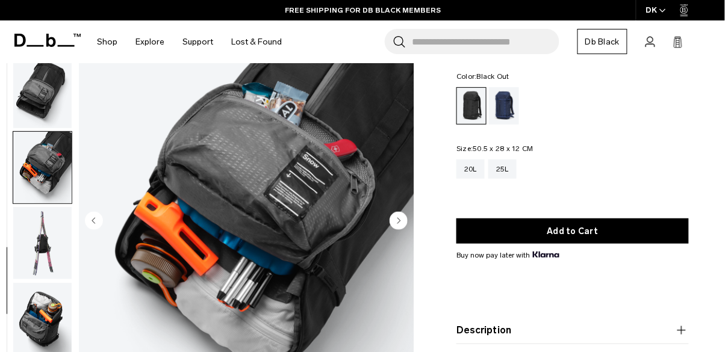
click at [402, 220] on circle "Next slide" at bounding box center [398, 221] width 18 height 18
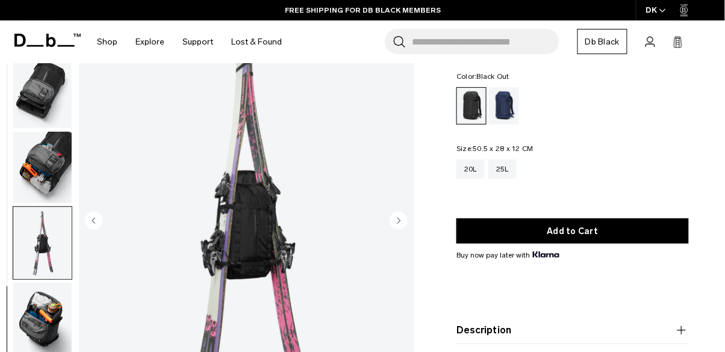
click at [403, 221] on circle "Next slide" at bounding box center [398, 221] width 18 height 18
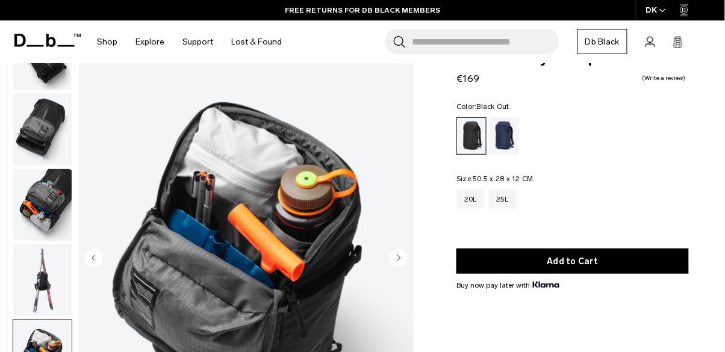
scroll to position [40, 0]
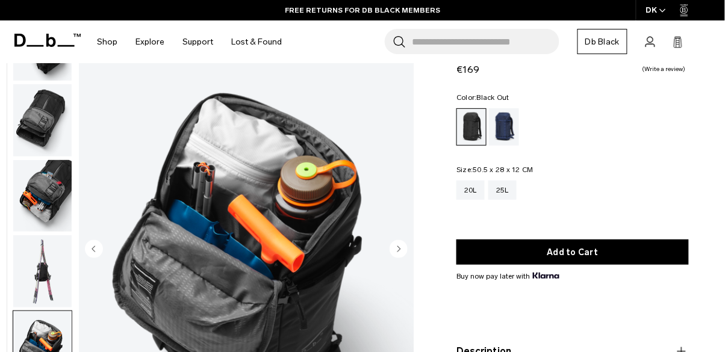
click at [401, 250] on circle "Next slide" at bounding box center [398, 249] width 18 height 18
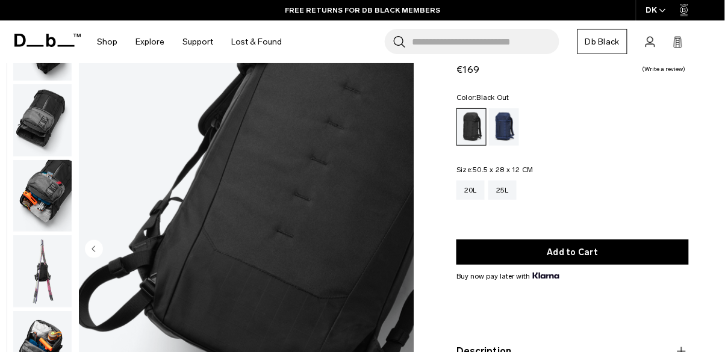
click at [401, 244] on img "10 / 10" at bounding box center [246, 250] width 335 height 419
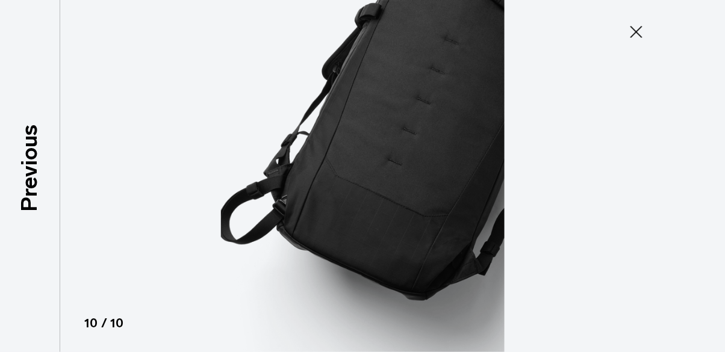
click at [648, 39] on button "Close" at bounding box center [636, 31] width 40 height 25
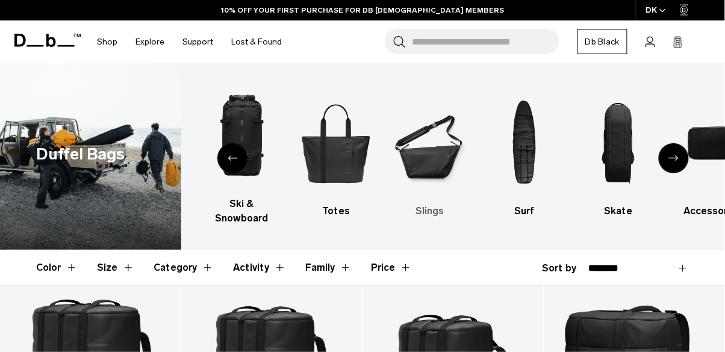
click at [441, 159] on img "6 / 10" at bounding box center [430, 143] width 73 height 110
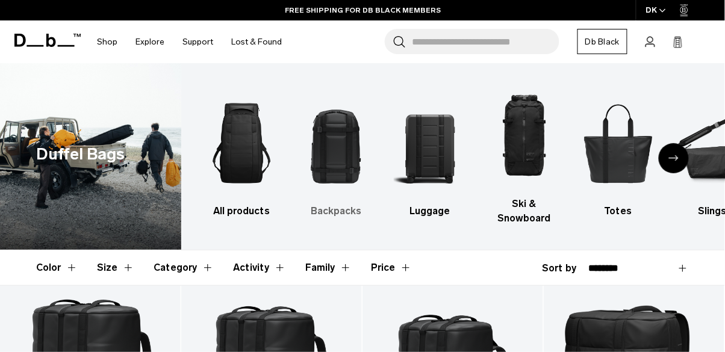
click at [339, 159] on img "2 / 10" at bounding box center [335, 143] width 73 height 110
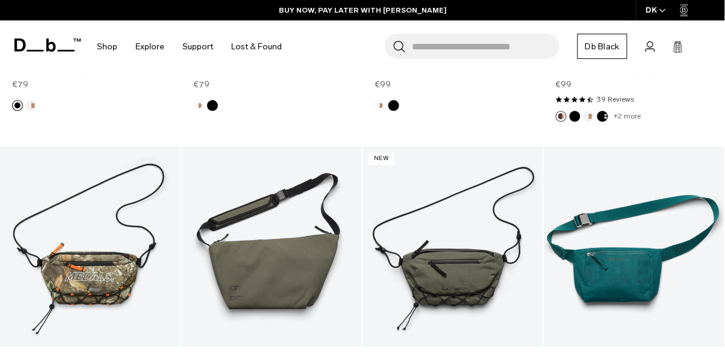
scroll to position [1627, 0]
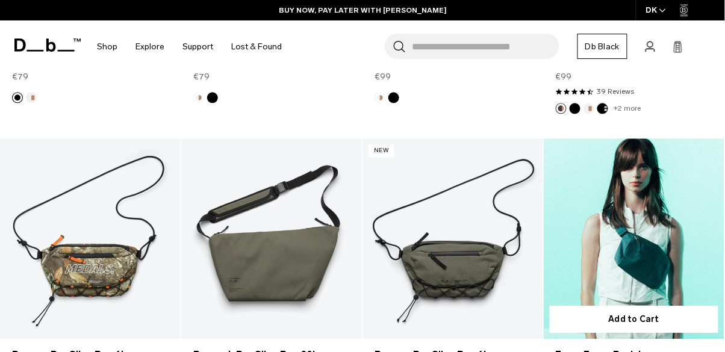
click at [640, 268] on link "Freya Fanny Pack L" at bounding box center [633, 238] width 181 height 200
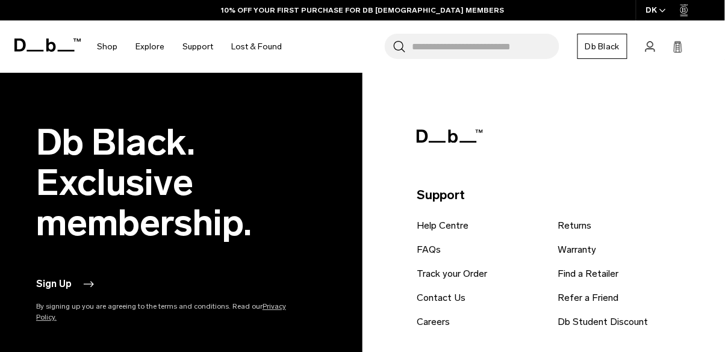
scroll to position [2594, 0]
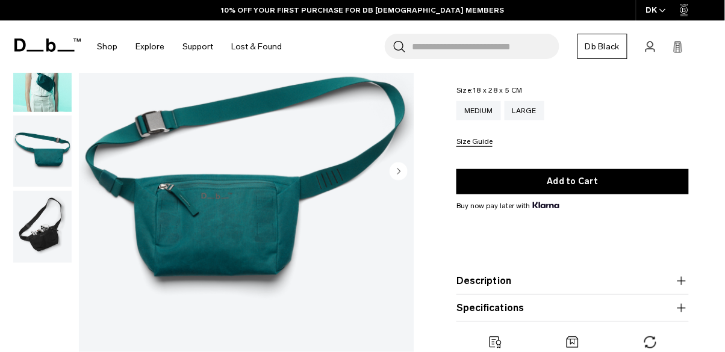
click at [405, 172] on circle "Next slide" at bounding box center [398, 171] width 18 height 18
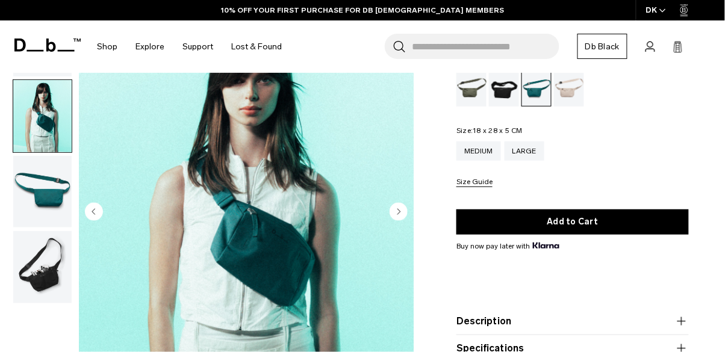
scroll to position [73, 0]
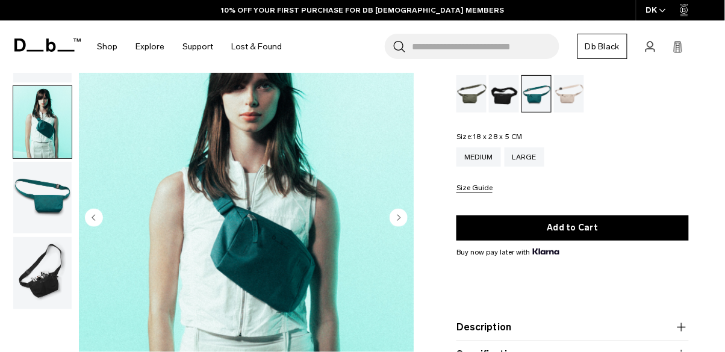
click at [399, 217] on icon "Next slide" at bounding box center [399, 217] width 3 height 5
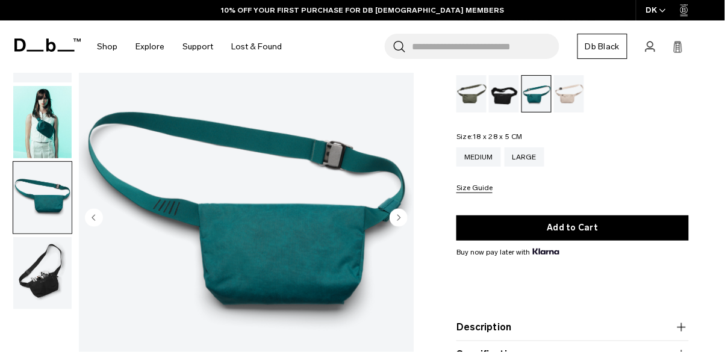
click at [404, 216] on circle "Next slide" at bounding box center [398, 217] width 18 height 18
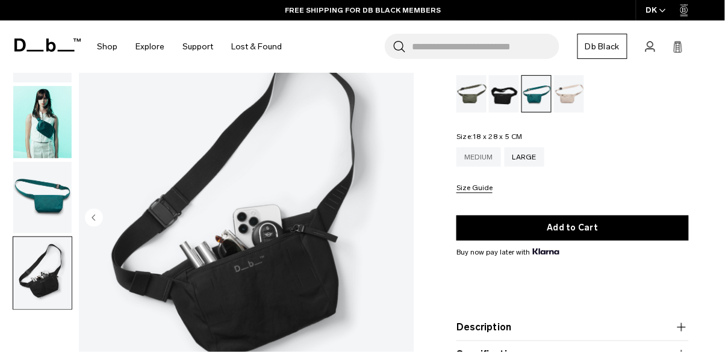
click at [487, 156] on div "Medium" at bounding box center [478, 156] width 45 height 19
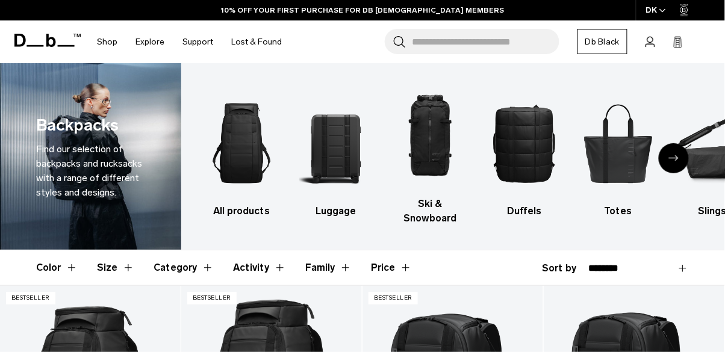
select select "**********"
click at [588, 263] on select "**********" at bounding box center [638, 268] width 100 height 11
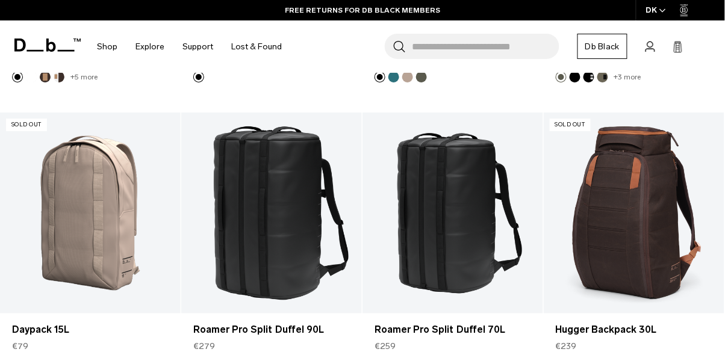
scroll to position [2979, 0]
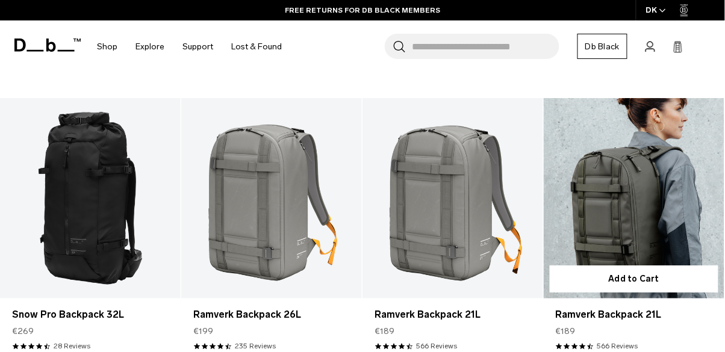
click at [630, 221] on link "Ramverk Backpack 21L" at bounding box center [633, 198] width 181 height 200
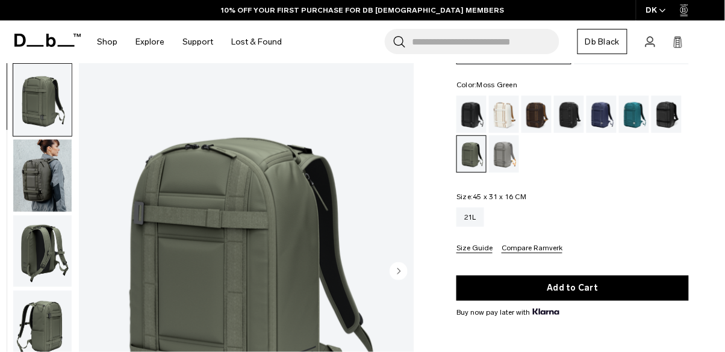
click at [472, 115] on div "Black Out" at bounding box center [471, 114] width 31 height 37
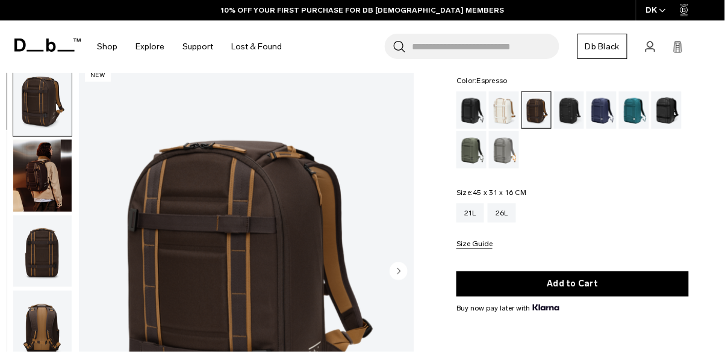
scroll to position [126, 0]
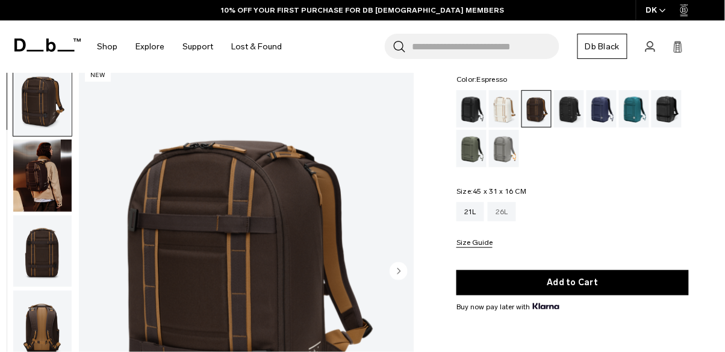
click at [506, 212] on div "26L" at bounding box center [501, 211] width 28 height 19
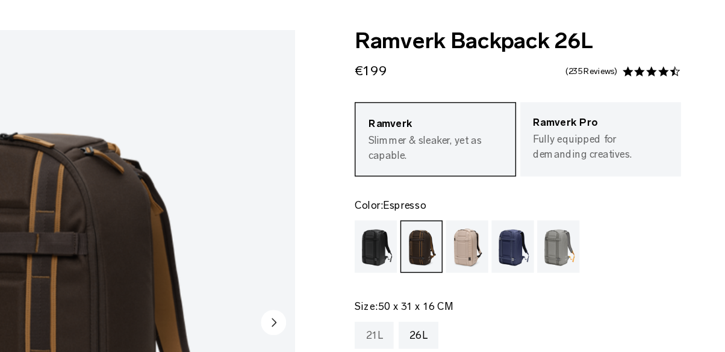
click at [472, 297] on div "21L" at bounding box center [470, 298] width 28 height 19
